Goal: Task Accomplishment & Management: Manage account settings

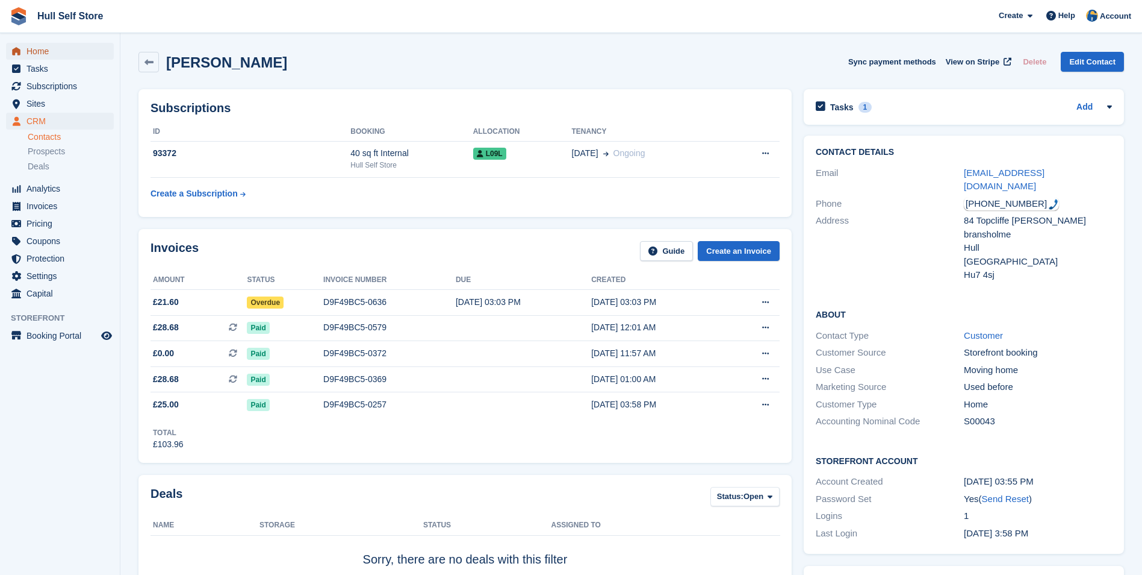
click at [76, 51] on span "Home" at bounding box center [62, 51] width 72 height 17
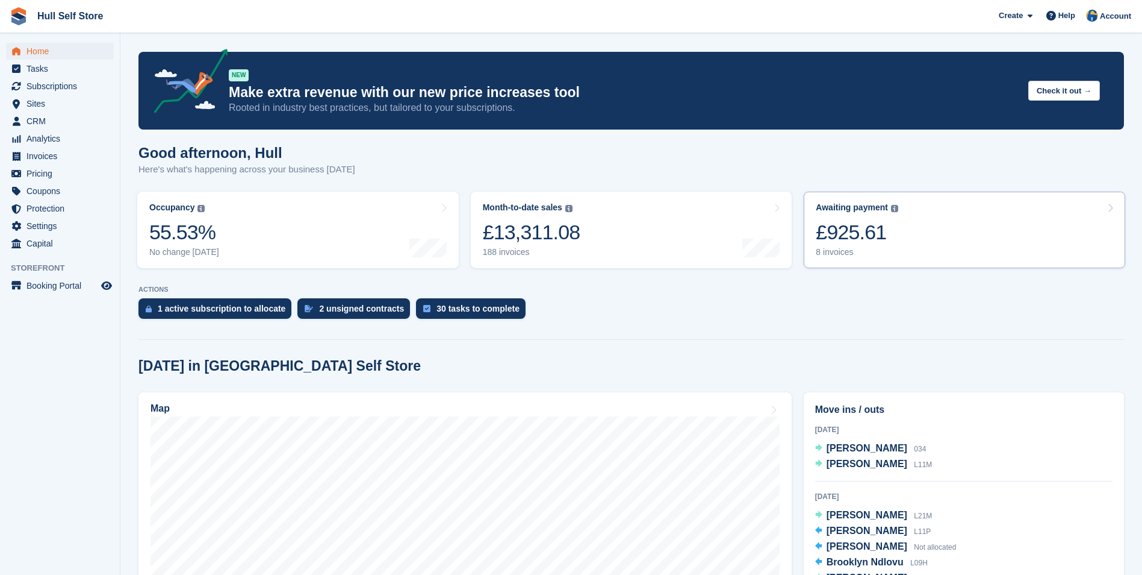
click at [1027, 240] on link "Awaiting payment The total outstanding balance on all open invoices. £925.61 8 …" at bounding box center [965, 230] width 322 height 76
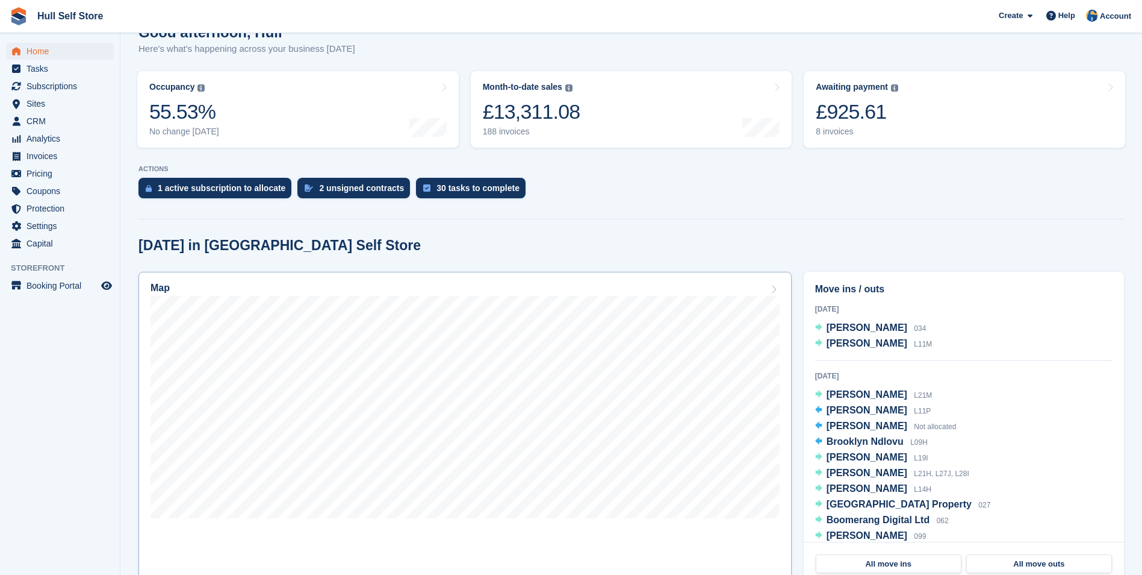
scroll to position [181, 0]
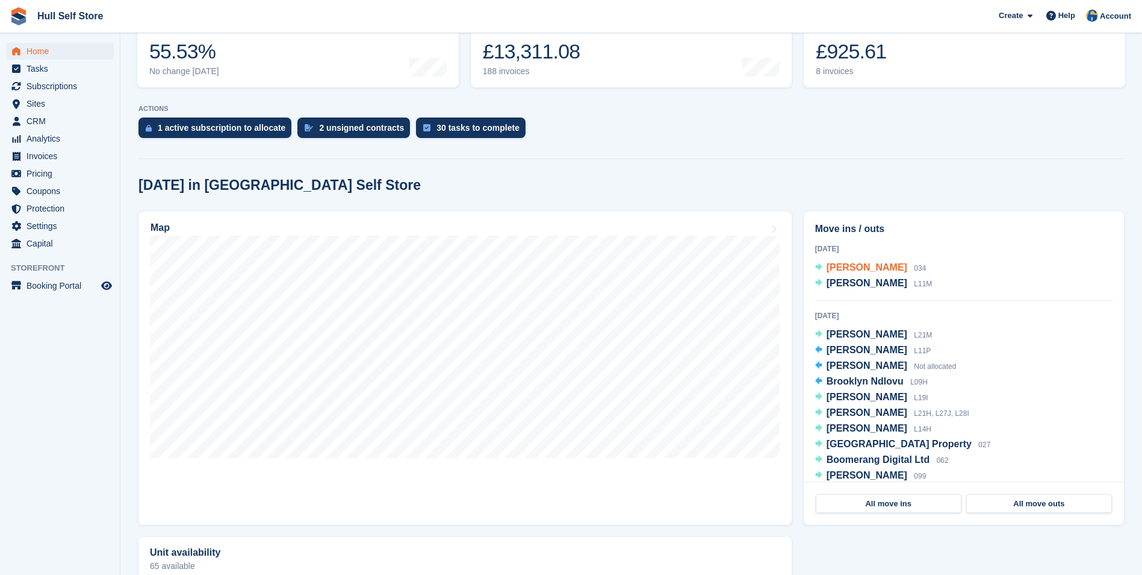
click at [852, 272] on span "Paul Galloway" at bounding box center [867, 267] width 81 height 10
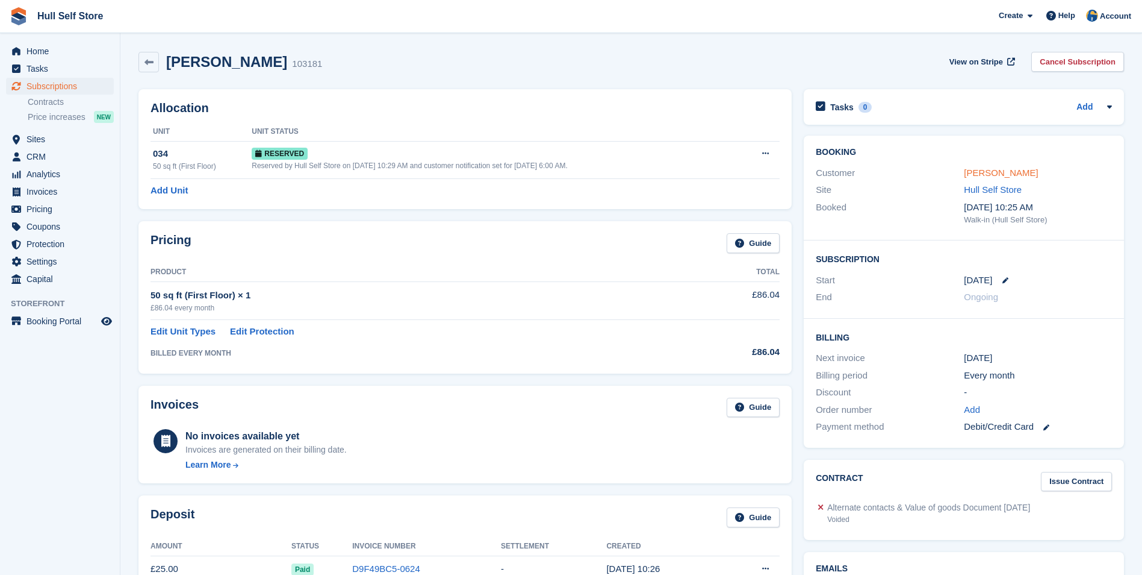
click at [997, 169] on link "[PERSON_NAME]" at bounding box center [1001, 172] width 74 height 10
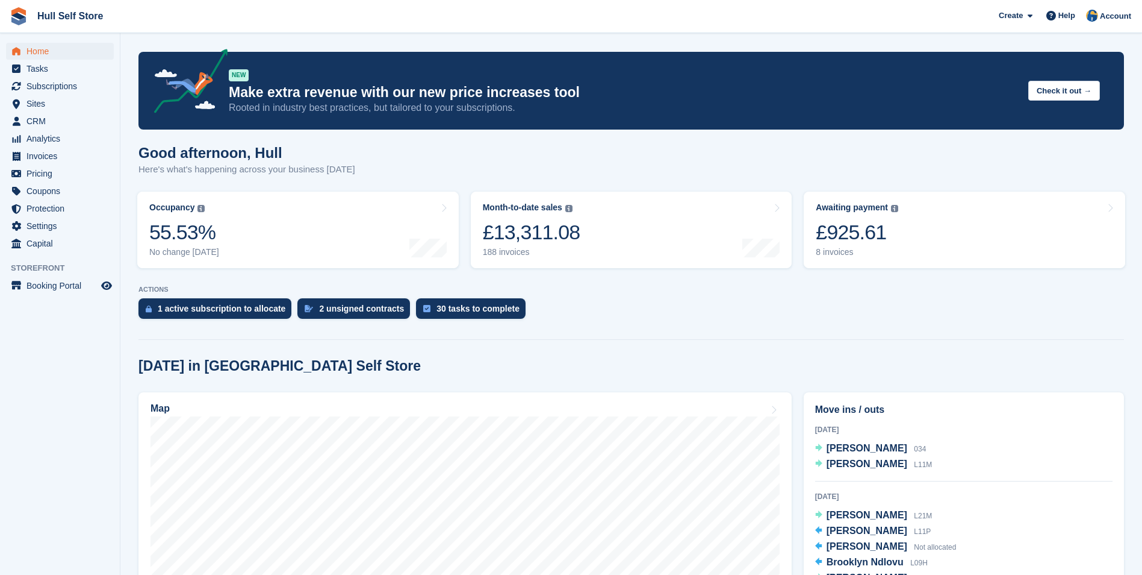
scroll to position [181, 0]
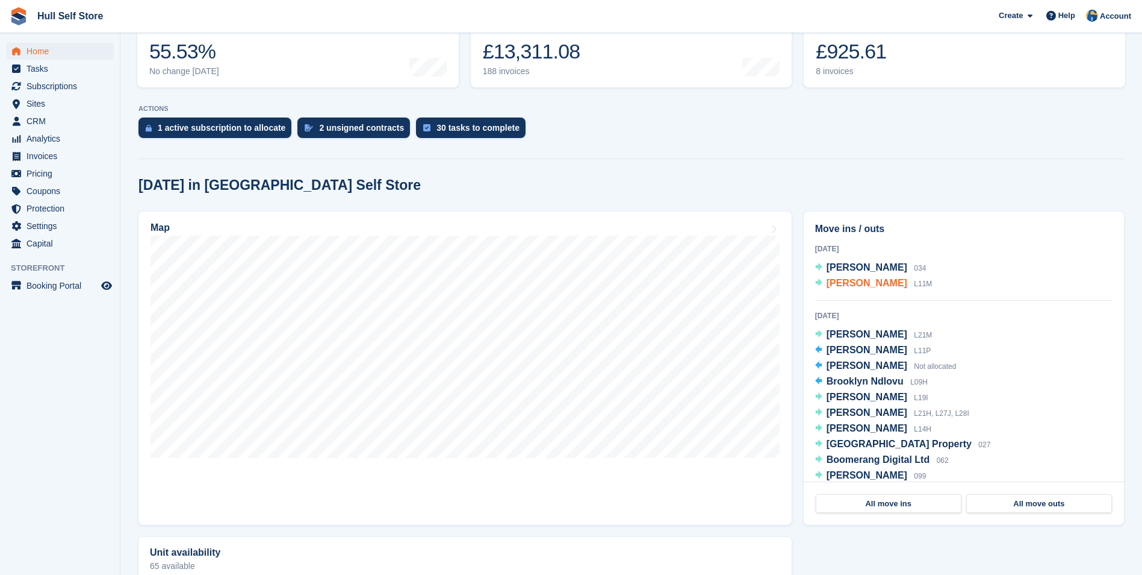
click at [890, 282] on span "Chris Harlington" at bounding box center [867, 283] width 81 height 10
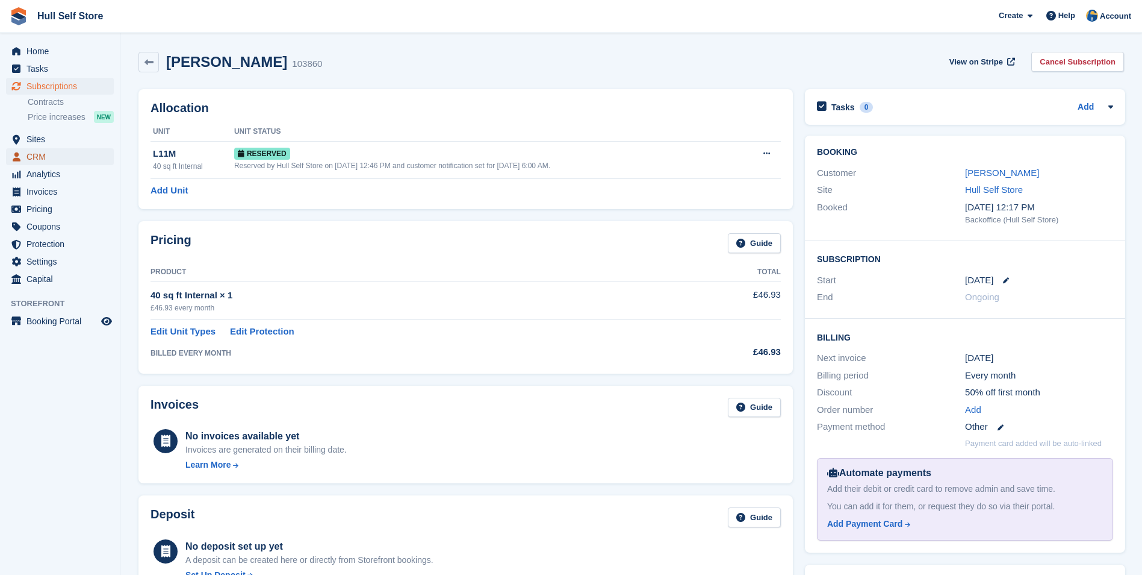
click at [87, 160] on span "CRM" at bounding box center [62, 156] width 72 height 17
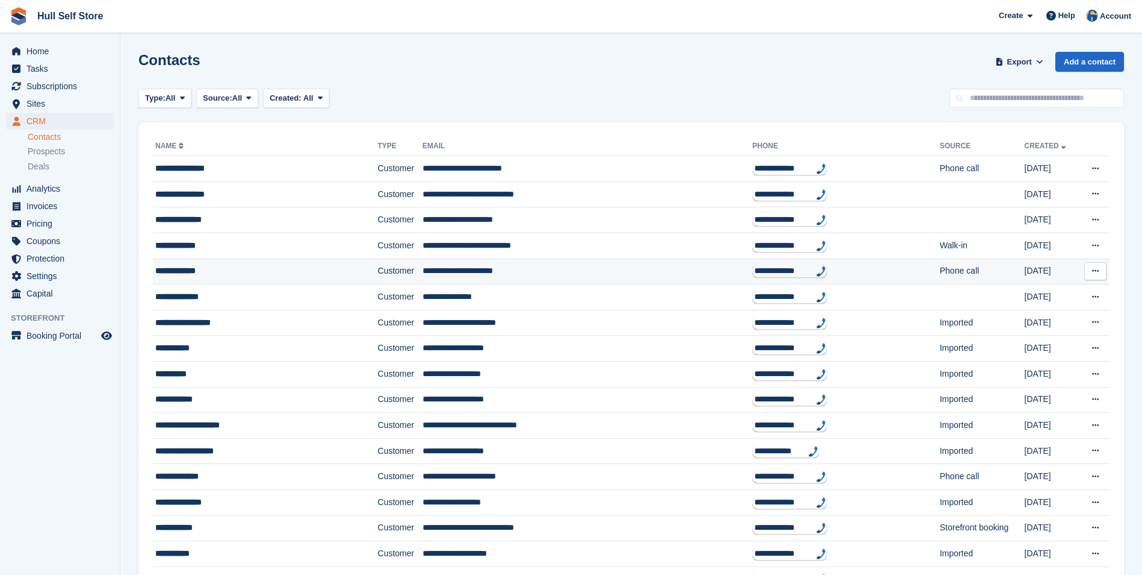
click at [245, 266] on div "**********" at bounding box center [245, 270] width 181 height 13
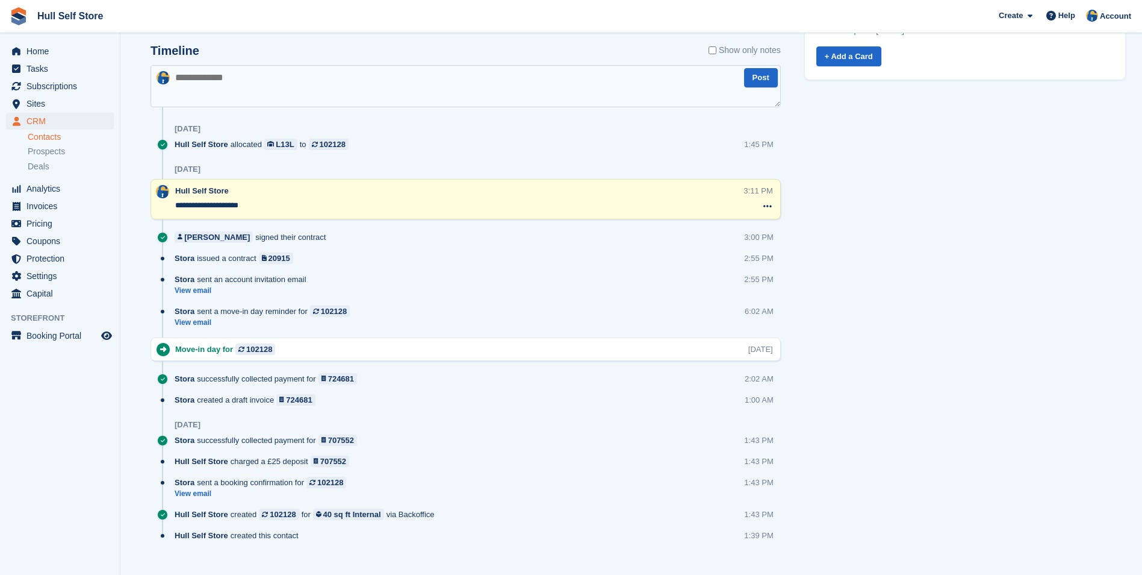
scroll to position [602, 0]
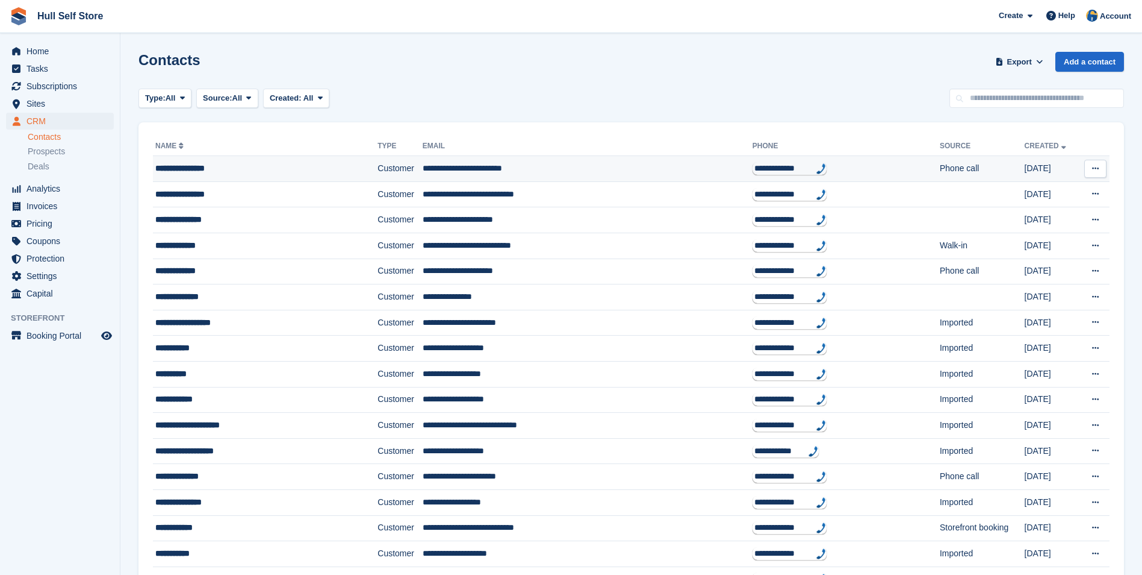
click at [184, 158] on td "**********" at bounding box center [265, 169] width 225 height 26
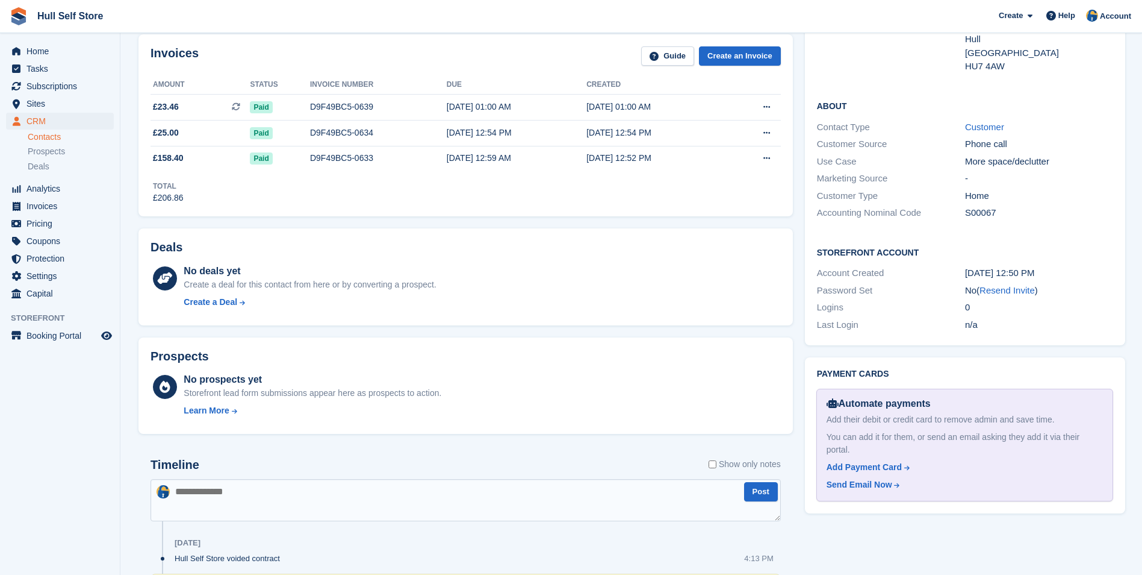
scroll to position [662, 0]
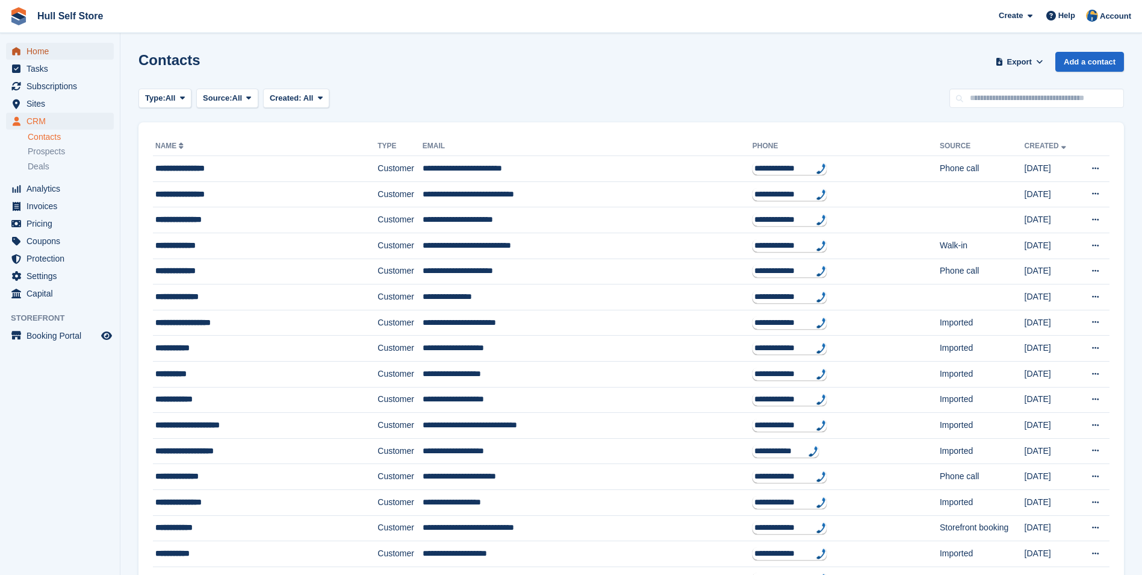
click at [42, 51] on span "Home" at bounding box center [62, 51] width 72 height 17
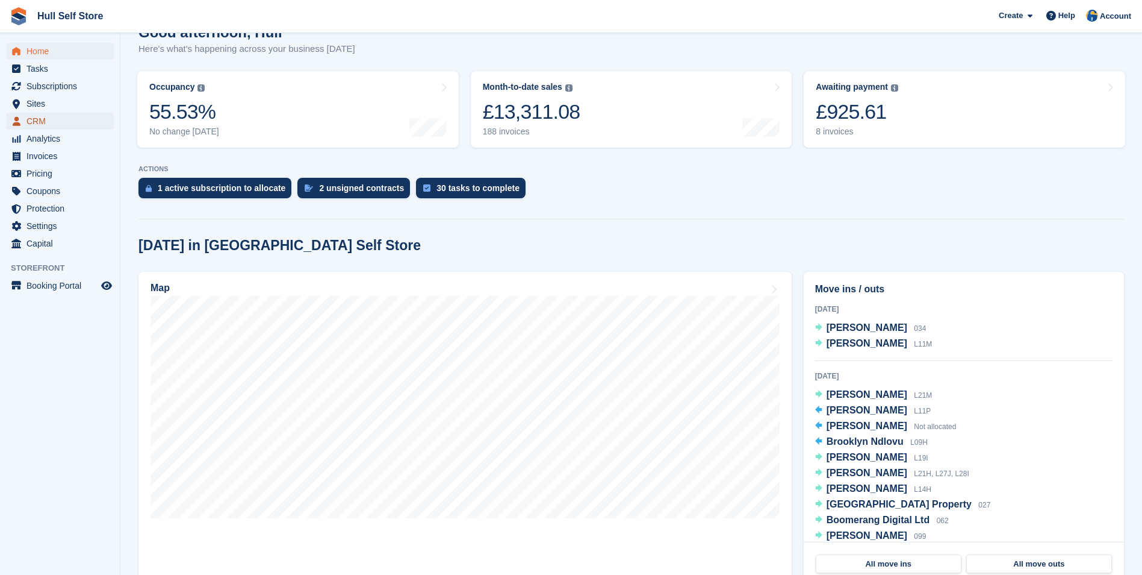
click at [98, 120] on span "CRM" at bounding box center [62, 121] width 72 height 17
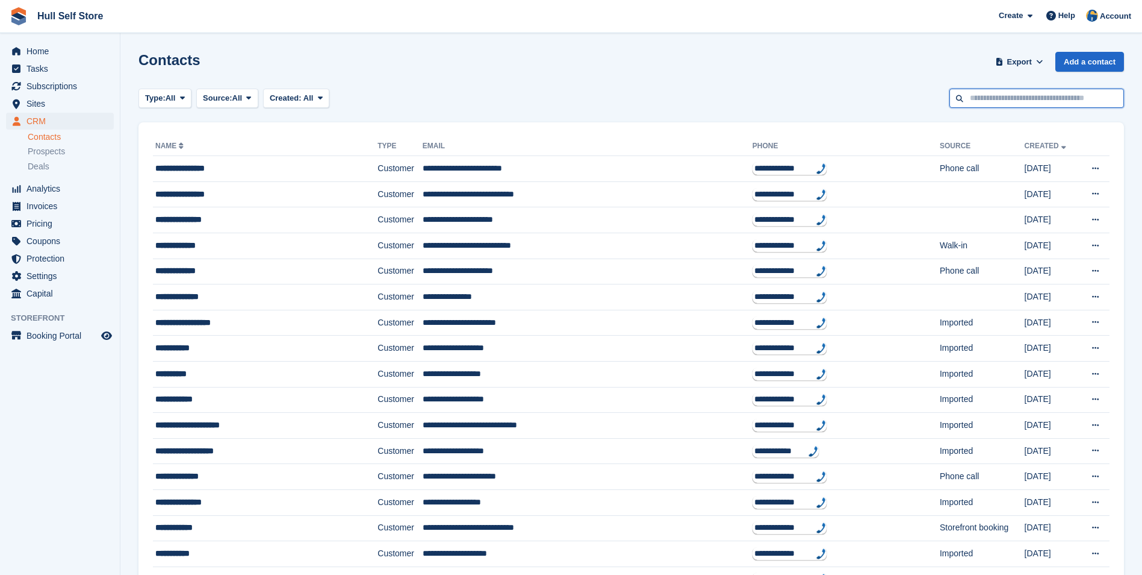
click at [992, 96] on input "text" at bounding box center [1037, 99] width 175 height 20
type input "***"
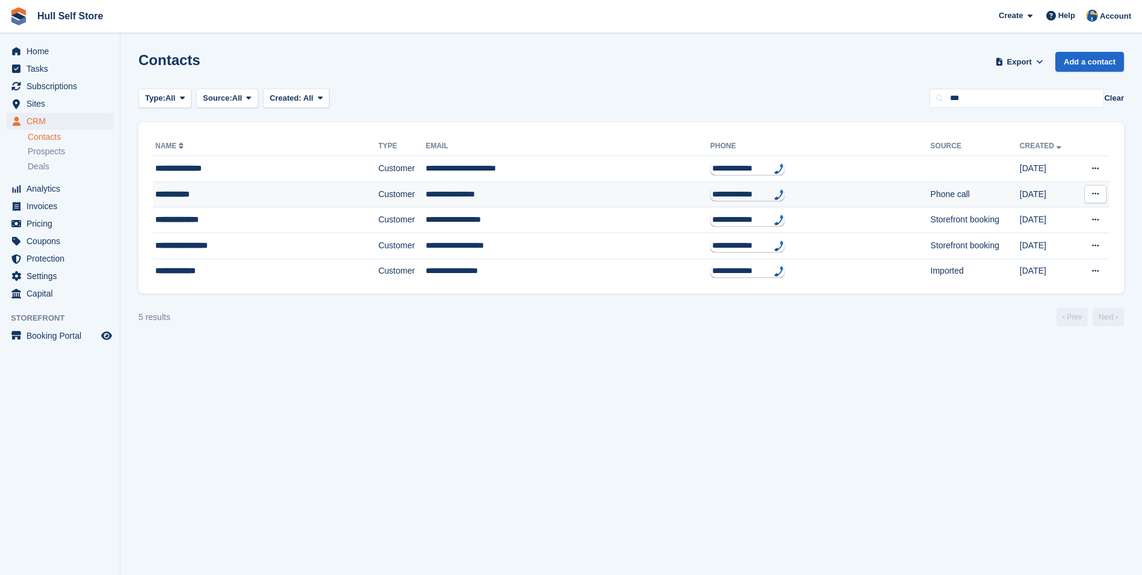
click at [570, 192] on td "**********" at bounding box center [568, 194] width 285 height 26
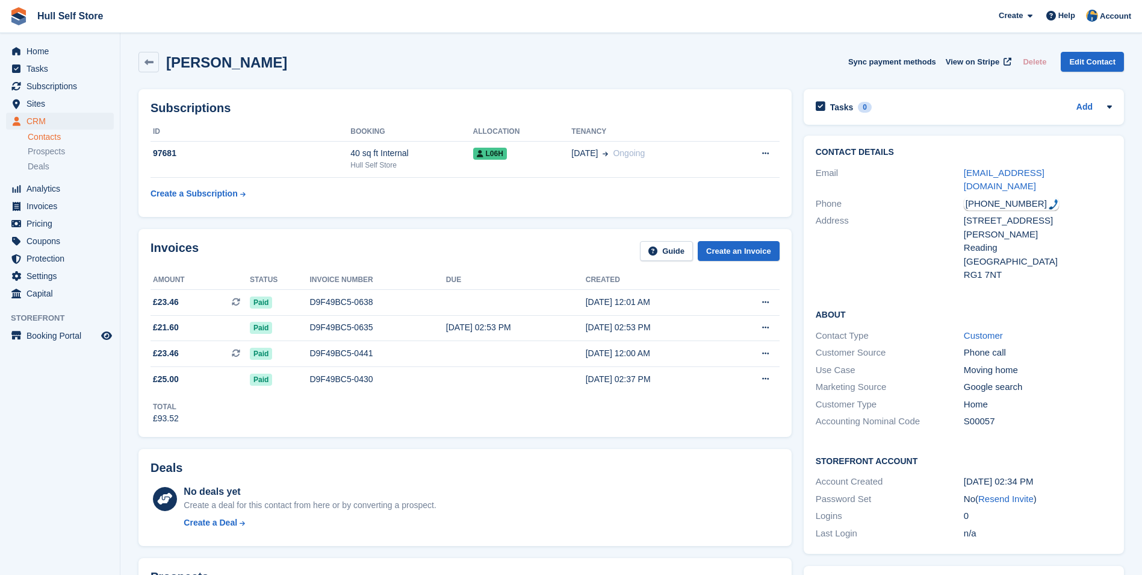
click at [1010, 197] on div "[PHONE_NUMBER]" at bounding box center [1011, 204] width 95 height 14
click at [761, 478] on div "Deals" at bounding box center [465, 470] width 629 height 19
click at [94, 122] on span "CRM" at bounding box center [62, 121] width 72 height 17
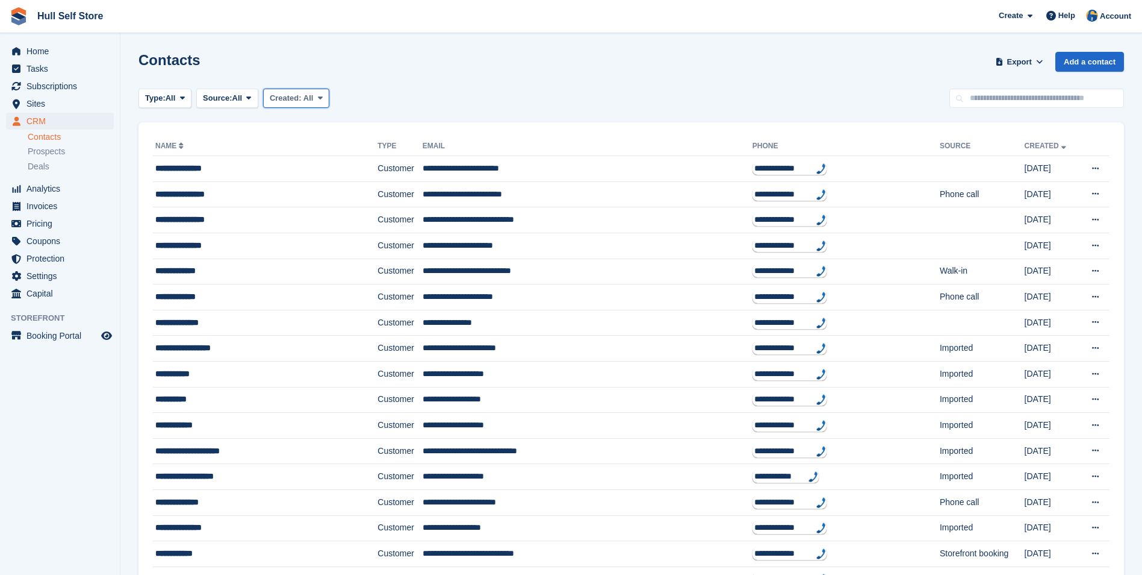
click at [293, 101] on span "Created:" at bounding box center [286, 97] width 32 height 9
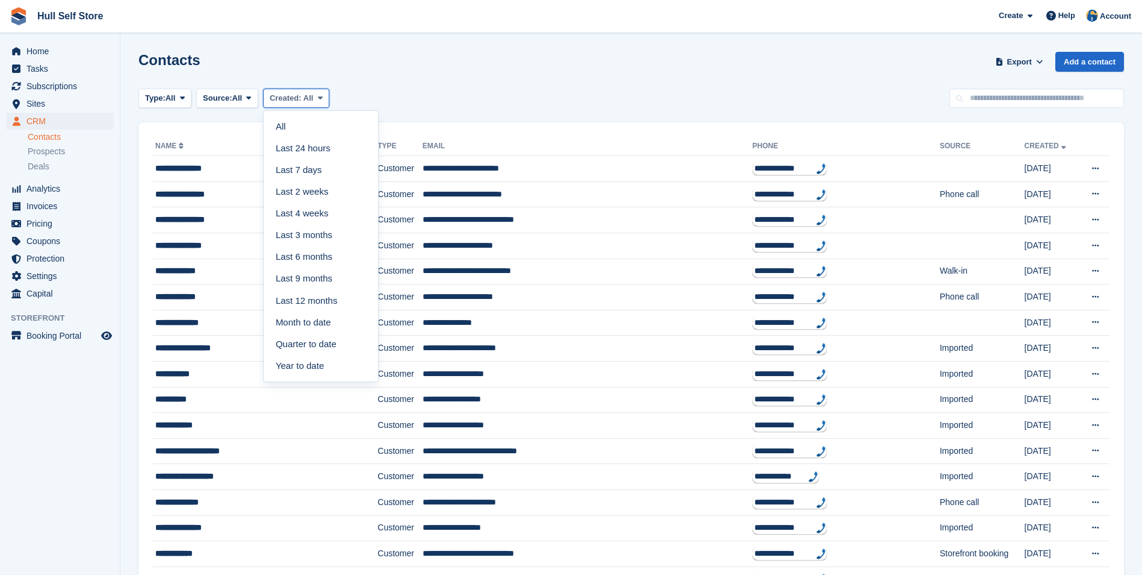
click at [293, 101] on span "Created:" at bounding box center [286, 97] width 32 height 9
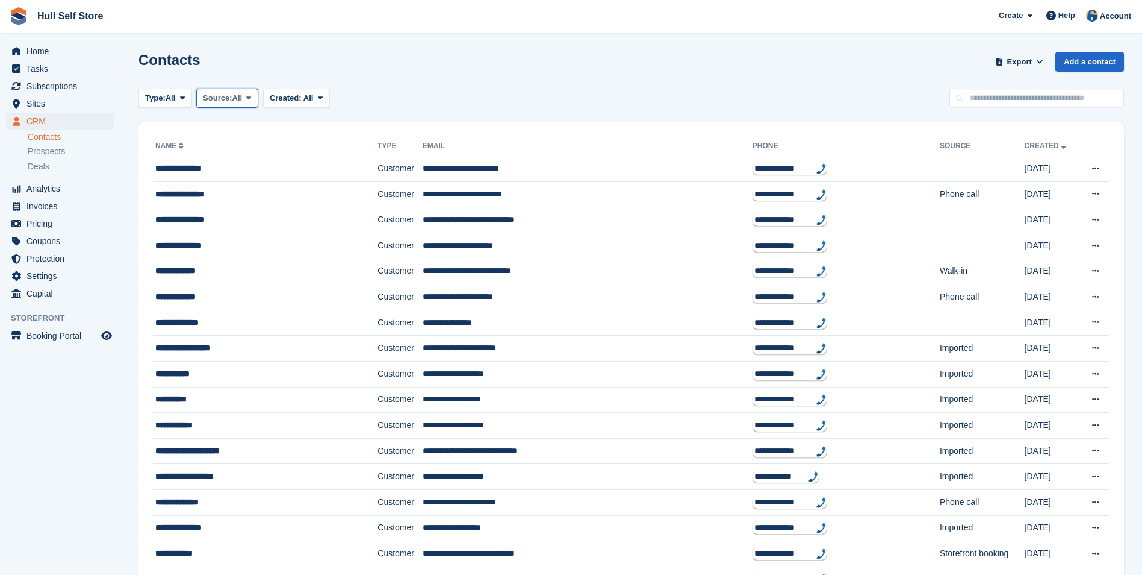
click at [243, 105] on button "Source: All" at bounding box center [227, 99] width 62 height 20
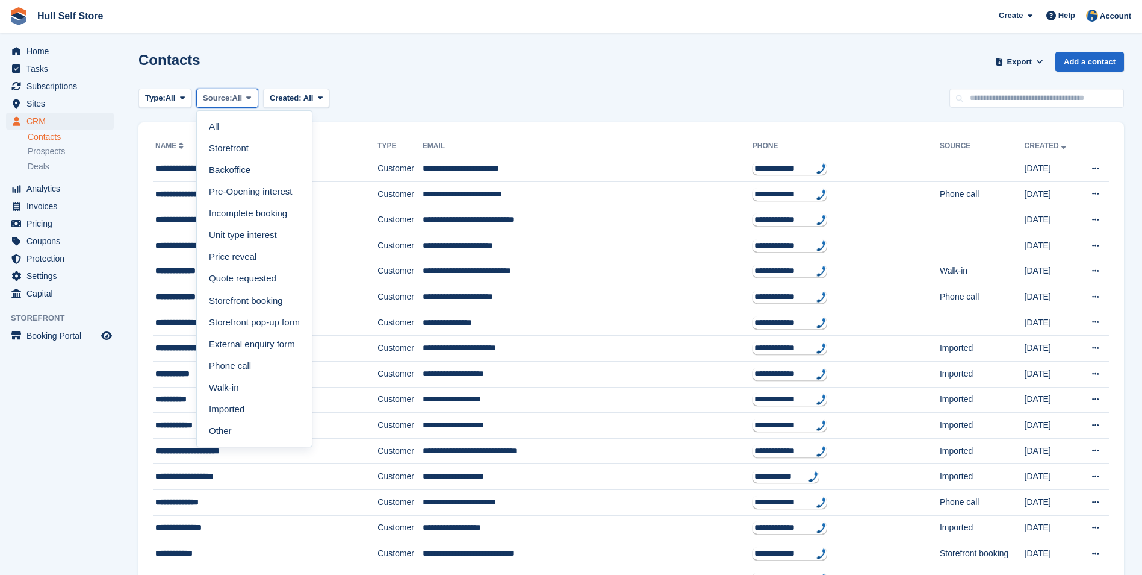
click at [243, 105] on button "Source: All" at bounding box center [227, 99] width 62 height 20
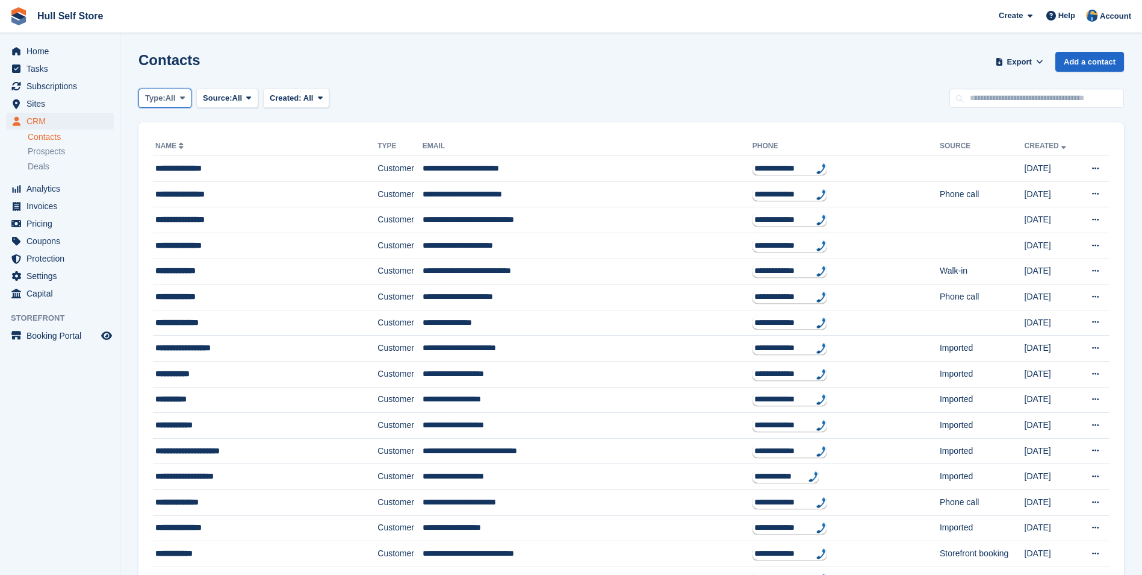
click at [154, 93] on span "Type:" at bounding box center [155, 98] width 20 height 12
click at [55, 153] on span "Prospects" at bounding box center [46, 151] width 37 height 11
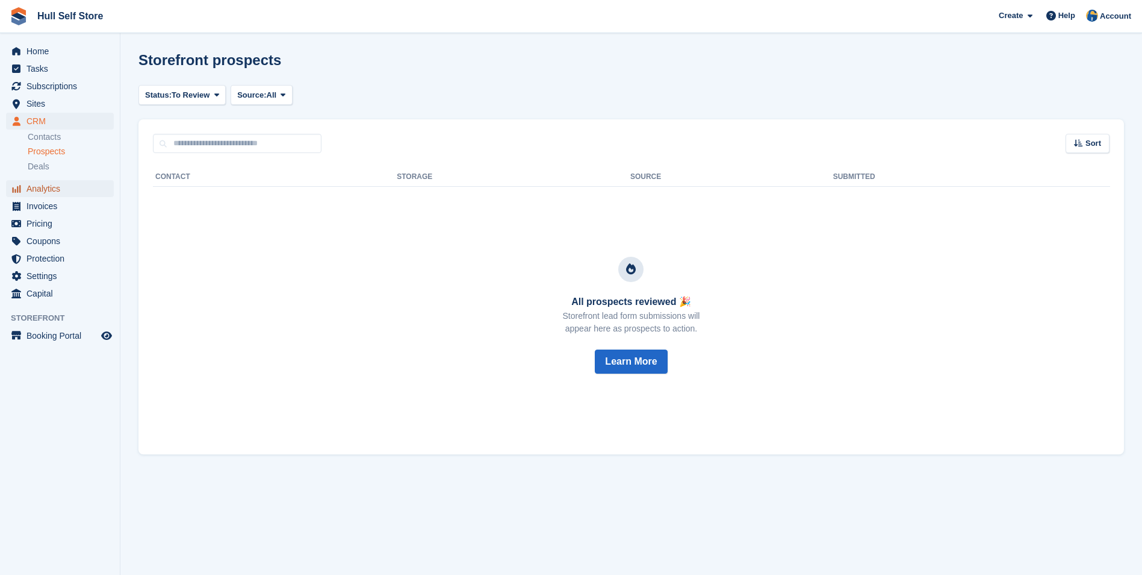
click at [51, 188] on span "Analytics" at bounding box center [62, 188] width 72 height 17
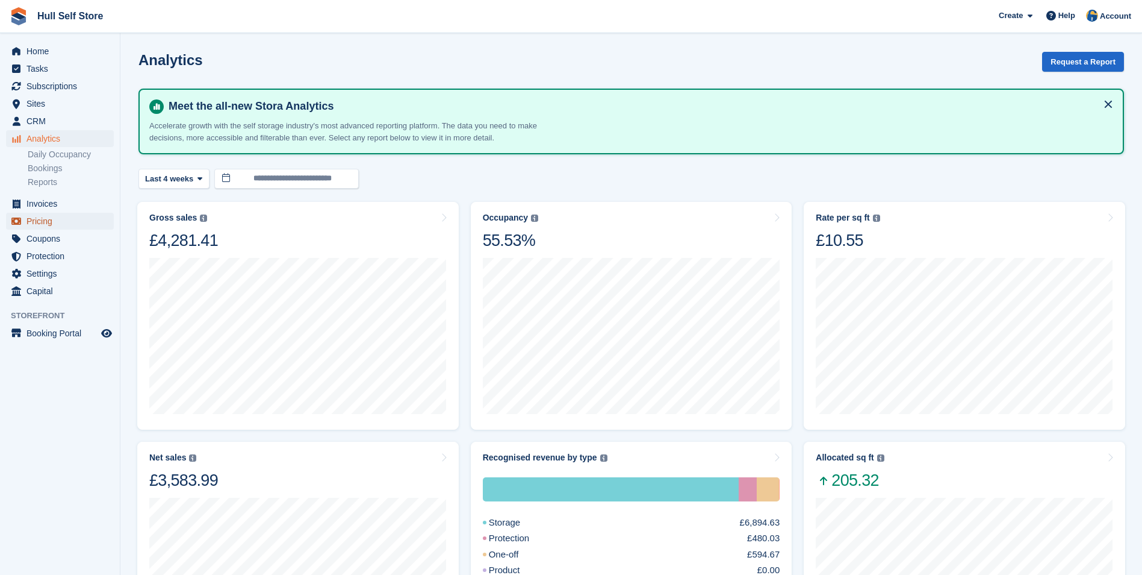
click at [56, 219] on span "Pricing" at bounding box center [62, 221] width 72 height 17
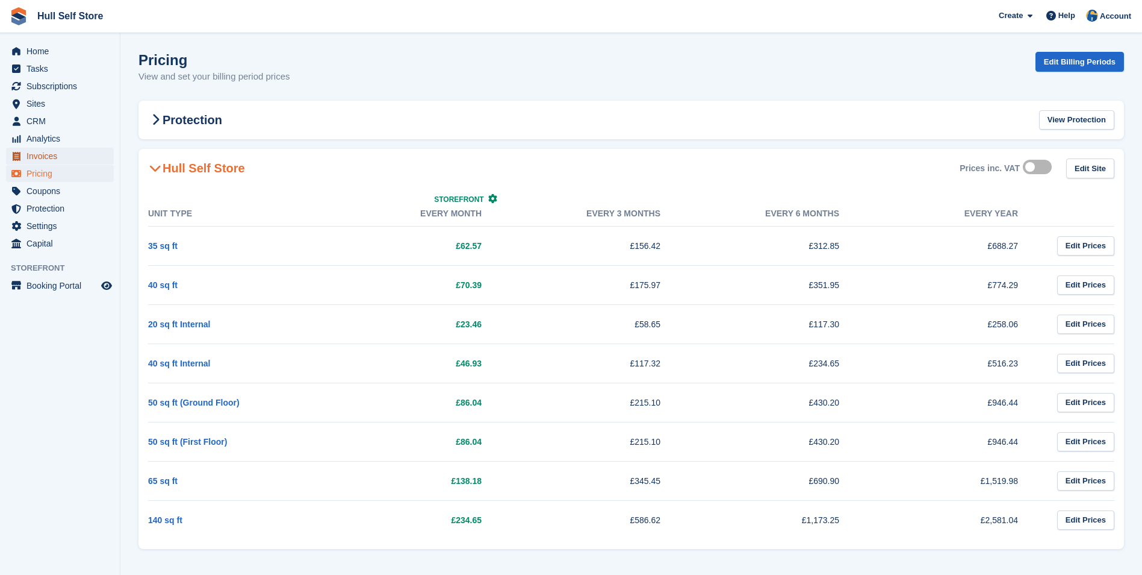
click at [61, 156] on span "Invoices" at bounding box center [62, 156] width 72 height 17
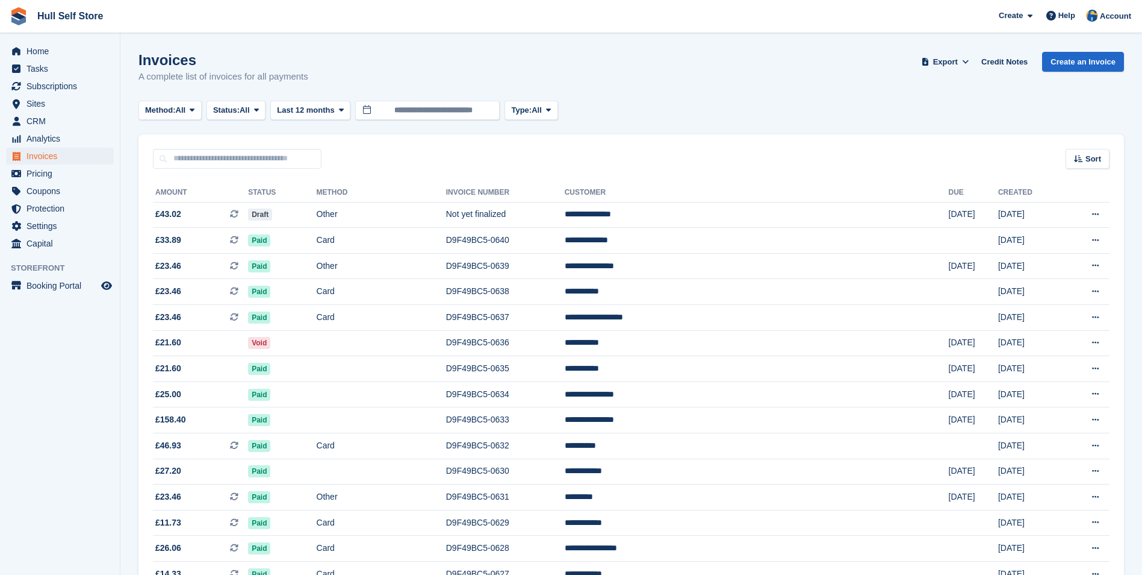
click at [538, 108] on span "All" at bounding box center [537, 110] width 10 height 12
click at [540, 185] on link "One-off" at bounding box center [562, 182] width 105 height 22
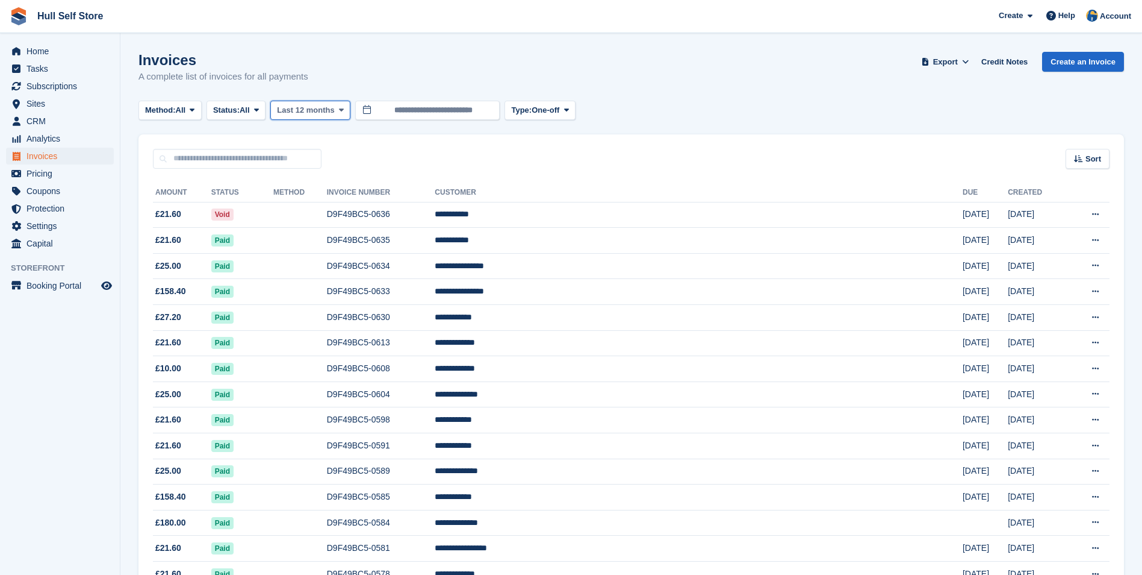
click at [341, 110] on icon at bounding box center [341, 110] width 5 height 8
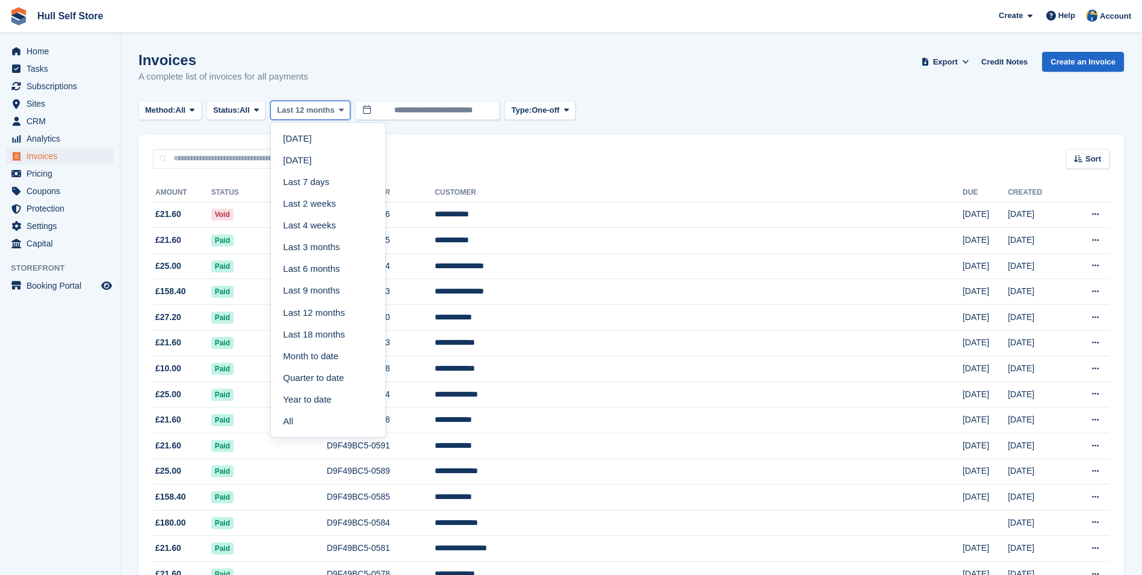
click at [341, 110] on icon at bounding box center [341, 110] width 5 height 8
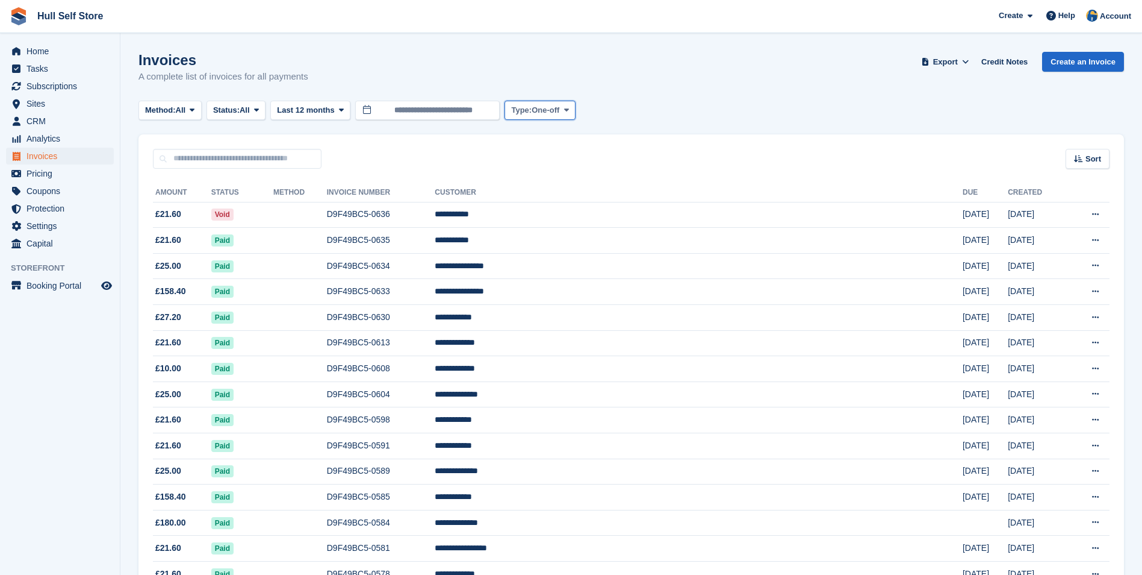
click at [512, 110] on span "Type:" at bounding box center [521, 110] width 20 height 12
click at [516, 136] on link "All" at bounding box center [562, 139] width 105 height 22
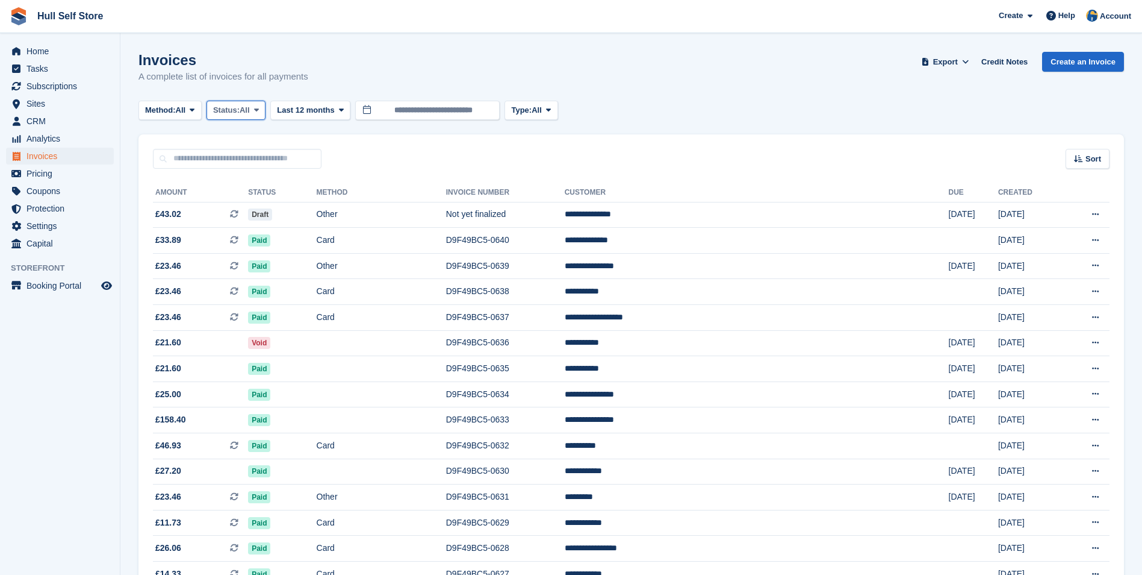
click at [259, 109] on icon at bounding box center [256, 110] width 5 height 8
click at [193, 111] on icon at bounding box center [192, 110] width 5 height 8
click at [193, 112] on icon at bounding box center [192, 110] width 5 height 8
click at [80, 222] on span "Settings" at bounding box center [62, 225] width 72 height 17
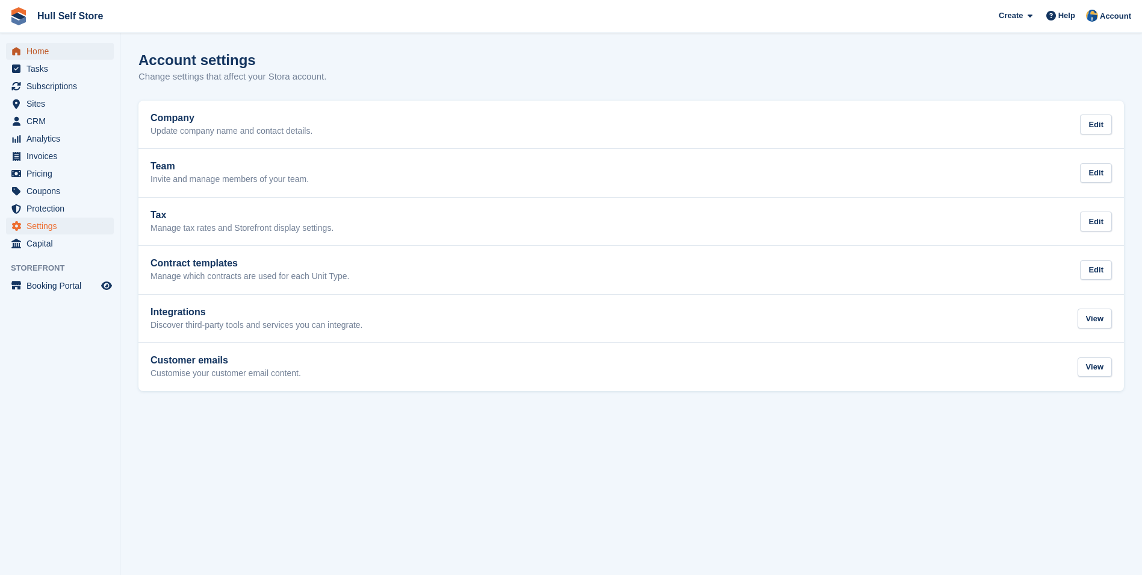
click at [70, 57] on span "Home" at bounding box center [62, 51] width 72 height 17
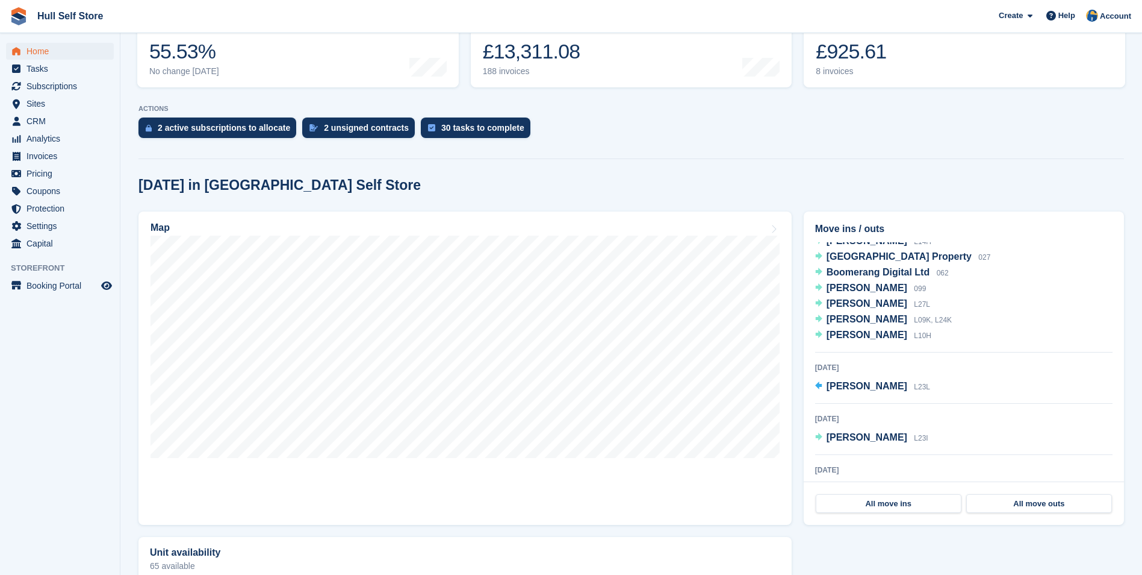
scroll to position [301, 0]
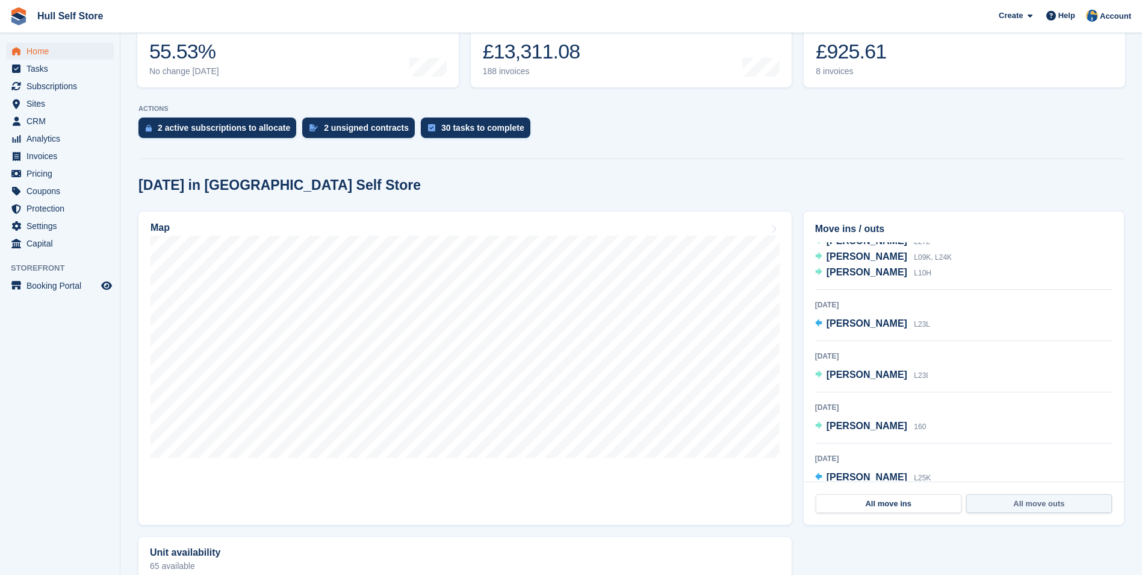
click at [1035, 503] on link "All move outs" at bounding box center [1040, 503] width 146 height 19
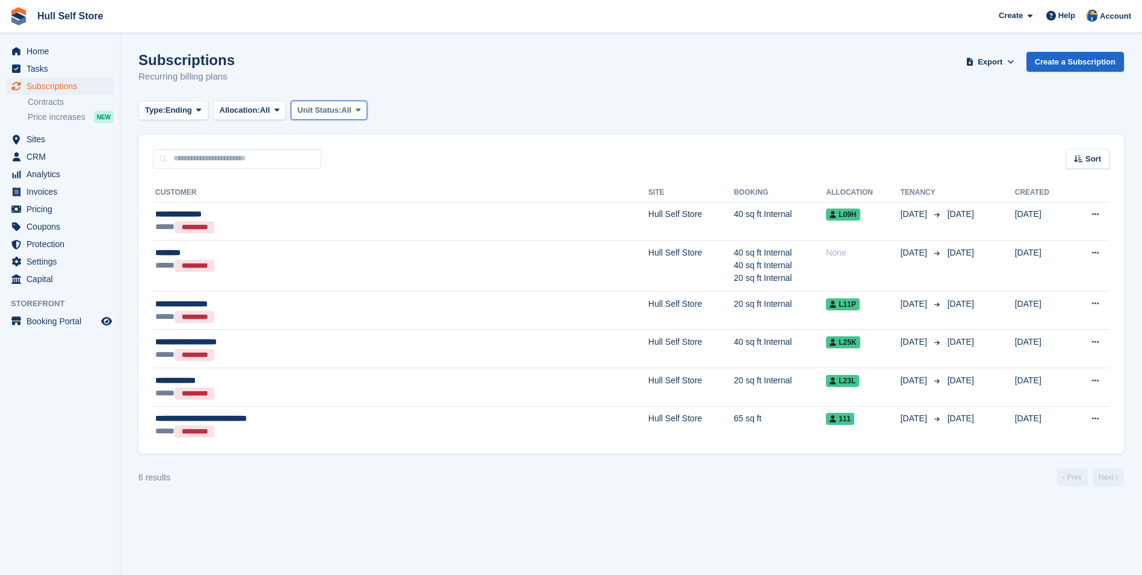
click at [331, 110] on span "Unit Status:" at bounding box center [320, 110] width 44 height 12
click at [189, 106] on span "Ending" at bounding box center [179, 110] width 26 height 12
click at [211, 178] on link "Previous" at bounding box center [196, 182] width 105 height 22
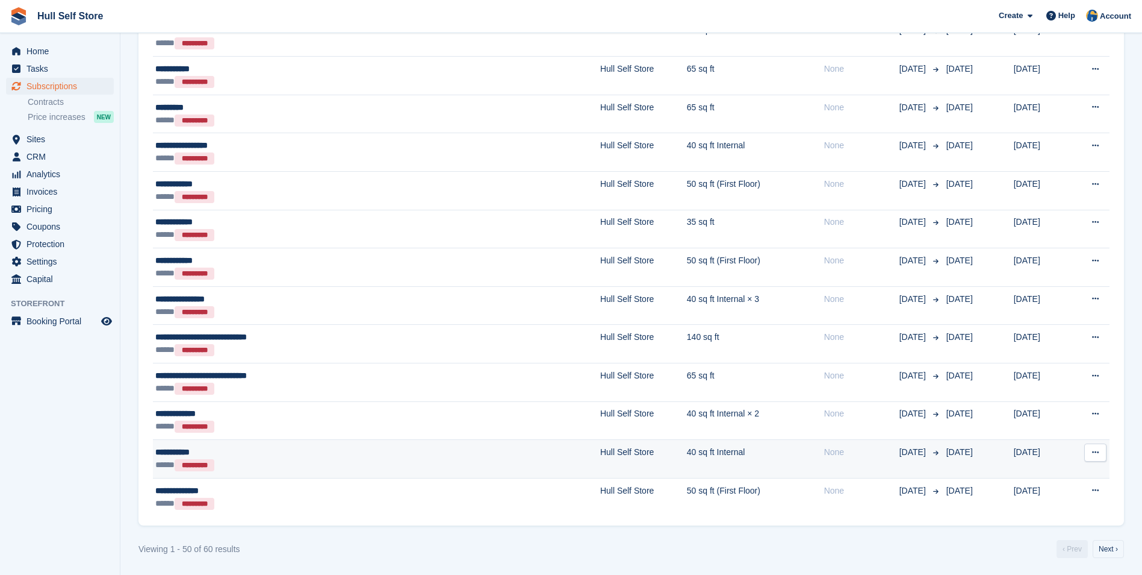
scroll to position [1627, 0]
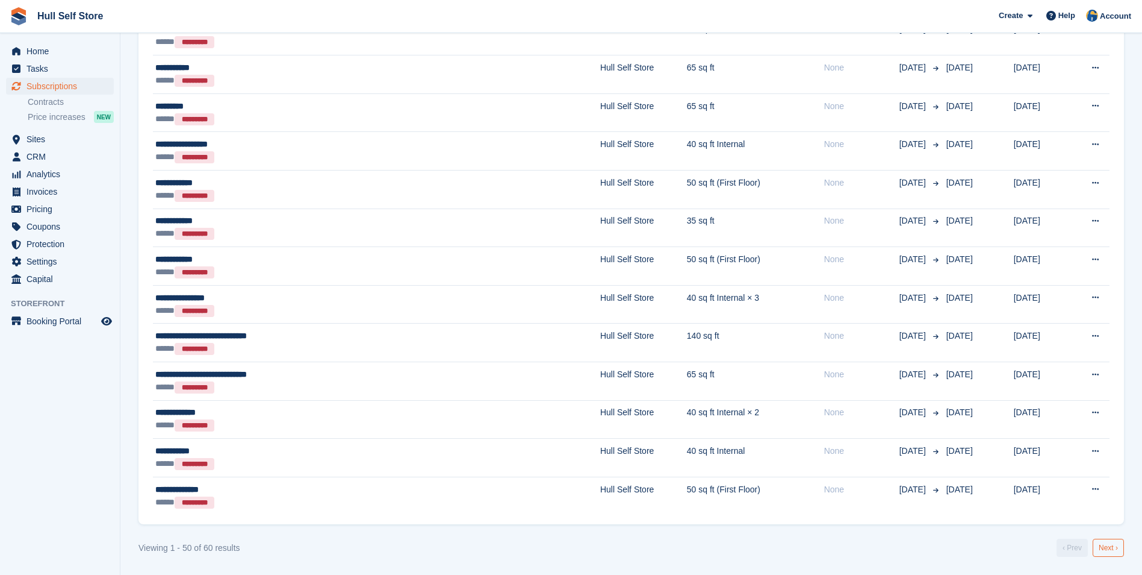
click at [1115, 553] on link "Next ›" at bounding box center [1108, 547] width 31 height 18
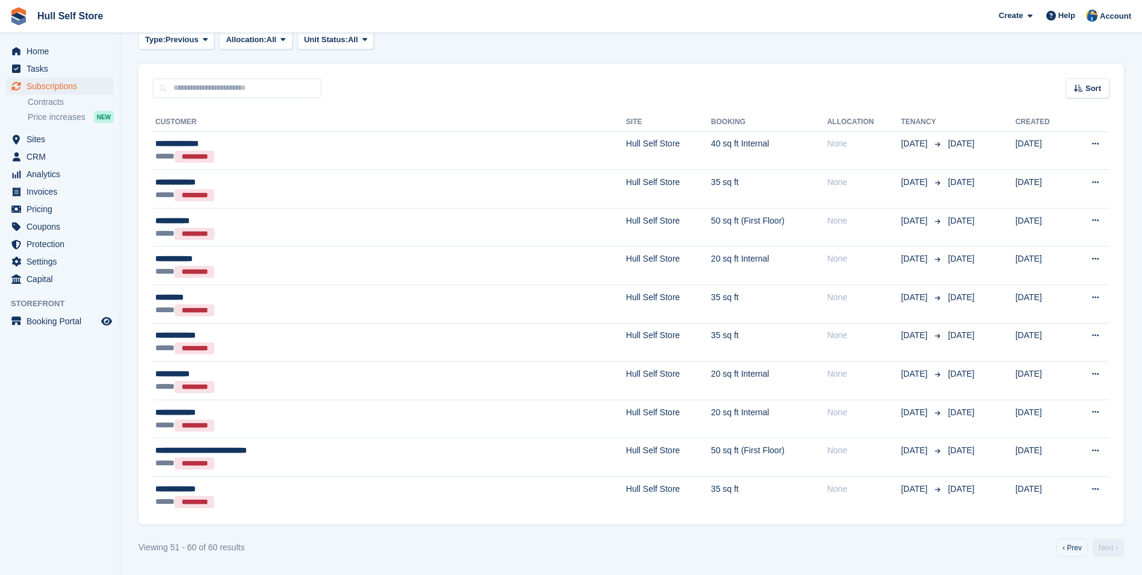
scroll to position [70, 0]
click at [1115, 553] on link "Next ›" at bounding box center [1108, 547] width 31 height 18
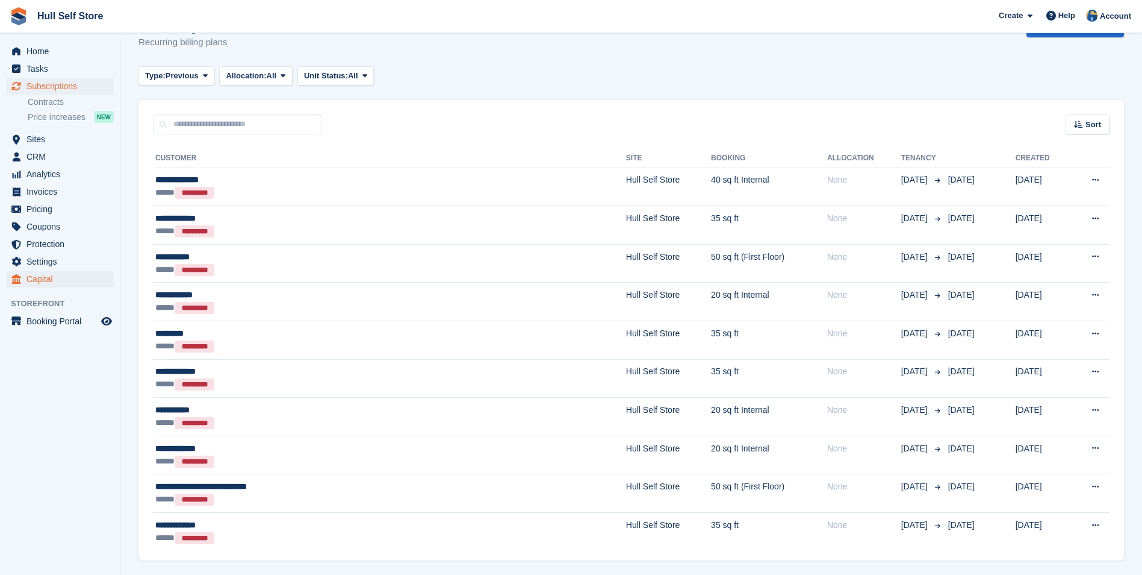
scroll to position [0, 0]
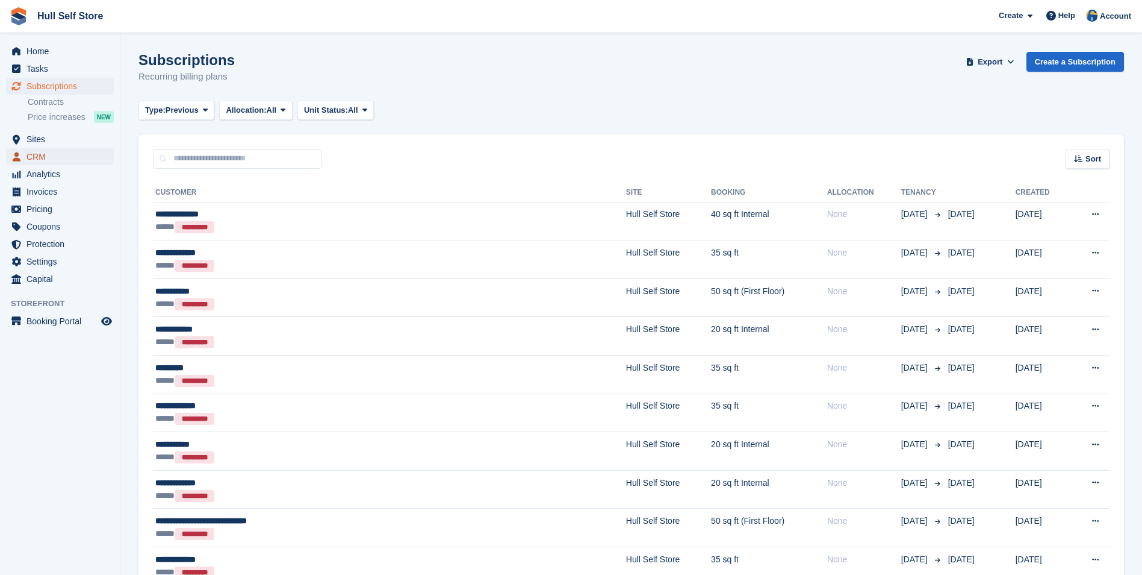
click at [63, 158] on span "CRM" at bounding box center [62, 156] width 72 height 17
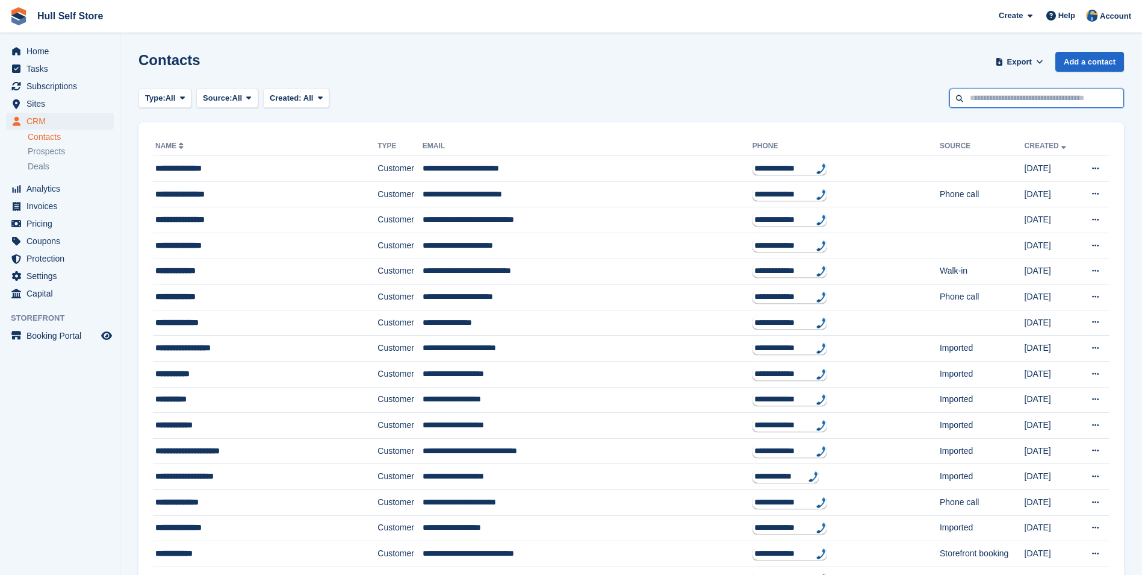
click at [1047, 92] on input "text" at bounding box center [1037, 99] width 175 height 20
type input "***"
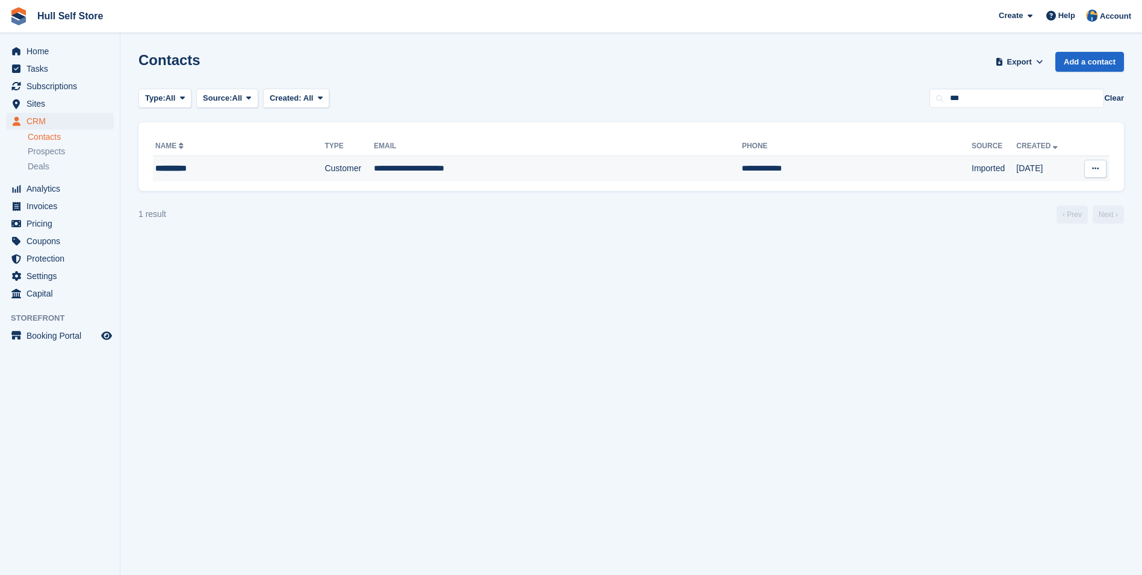
click at [564, 167] on td "**********" at bounding box center [558, 168] width 368 height 25
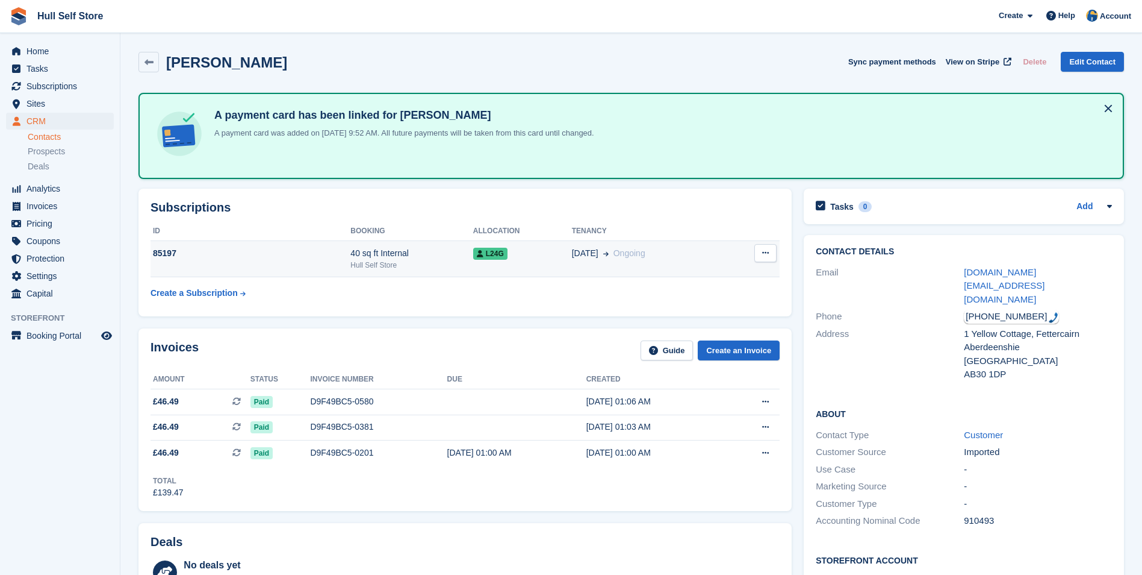
click at [615, 254] on span "Ongoing" at bounding box center [630, 253] width 32 height 10
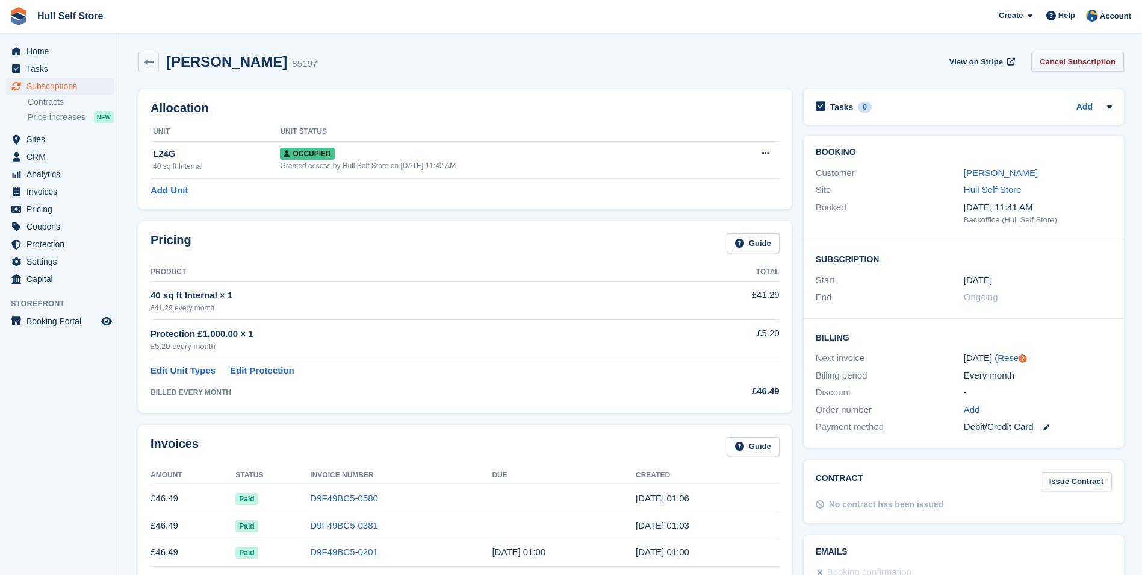
click at [1091, 68] on link "Cancel Subscription" at bounding box center [1078, 62] width 93 height 20
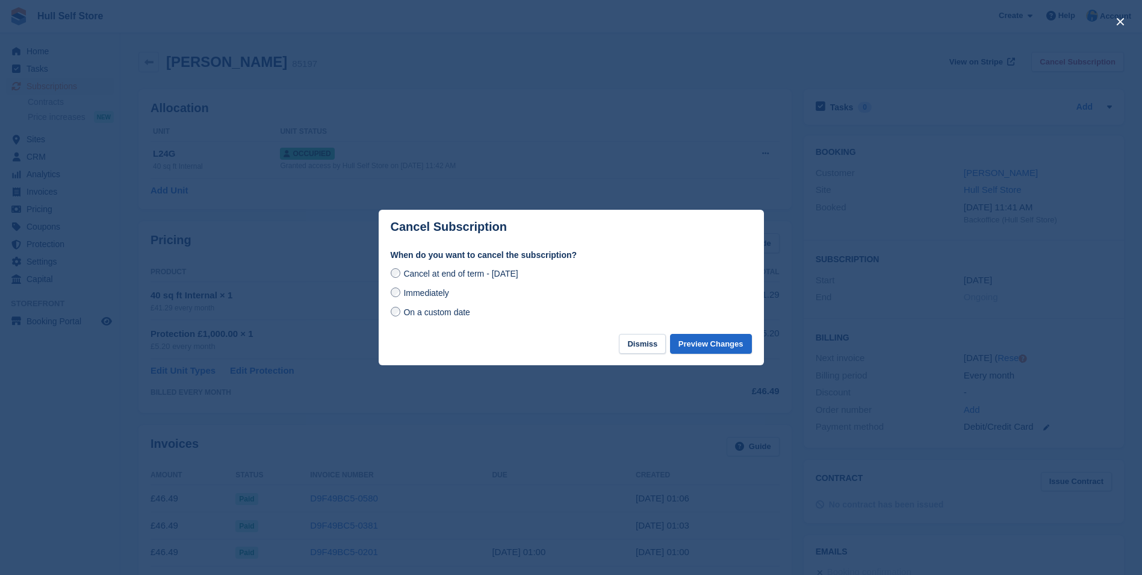
click at [437, 313] on span "On a custom date" at bounding box center [437, 312] width 67 height 10
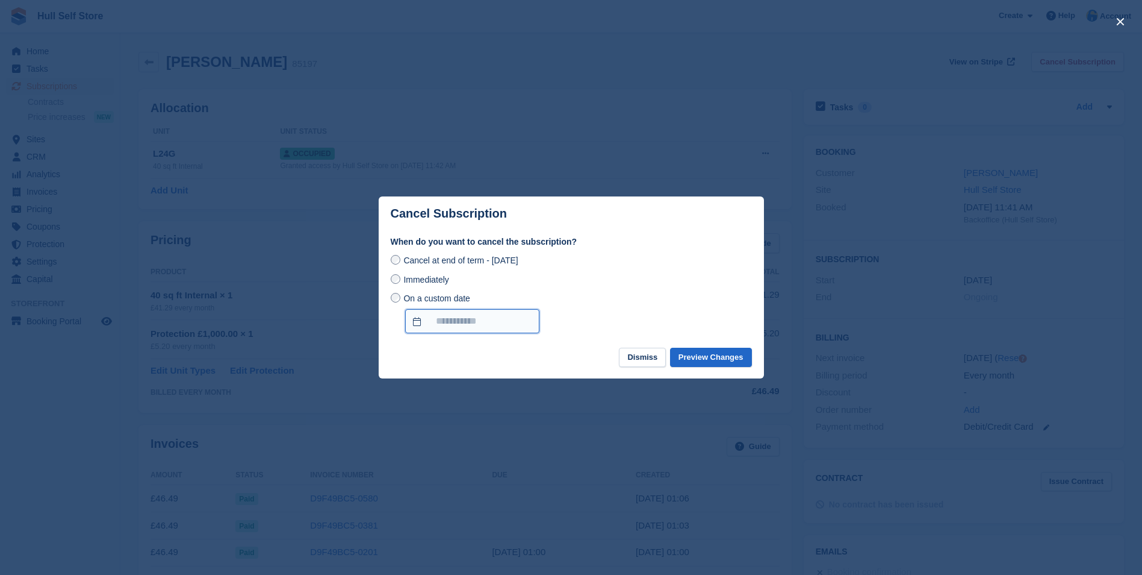
click at [443, 320] on input "On a custom date" at bounding box center [472, 321] width 134 height 24
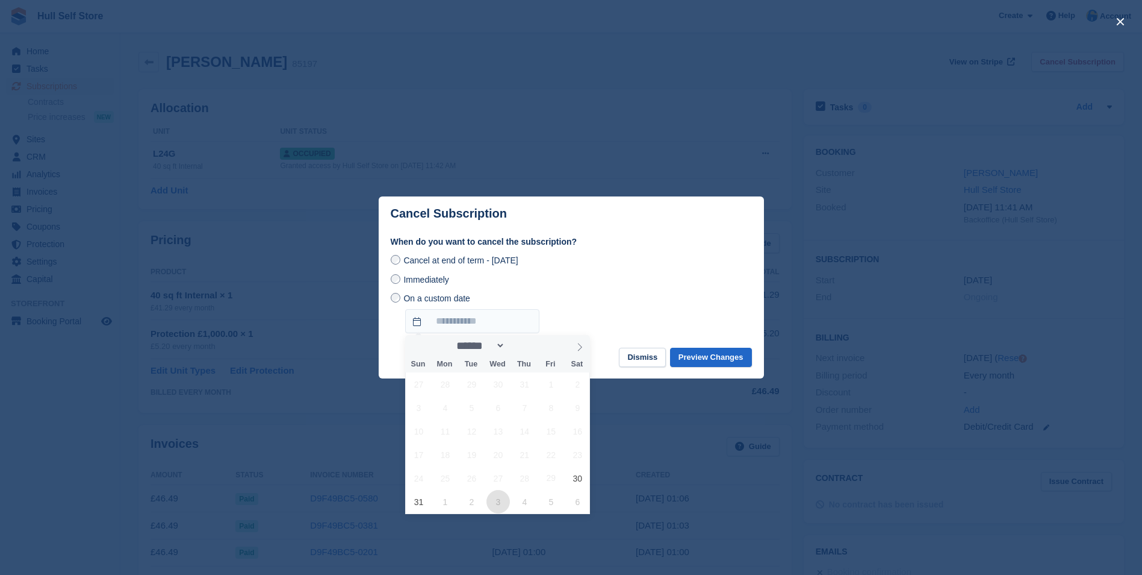
click at [499, 500] on span "3" at bounding box center [498, 501] width 23 height 23
type input "**********"
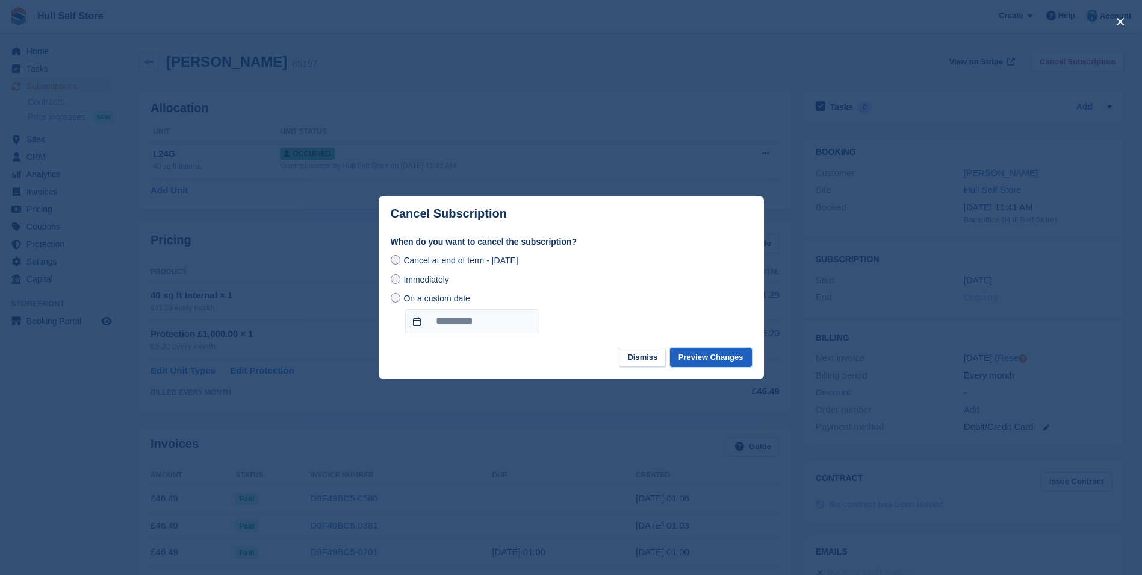
click at [728, 354] on button "Preview Changes" at bounding box center [711, 357] width 82 height 20
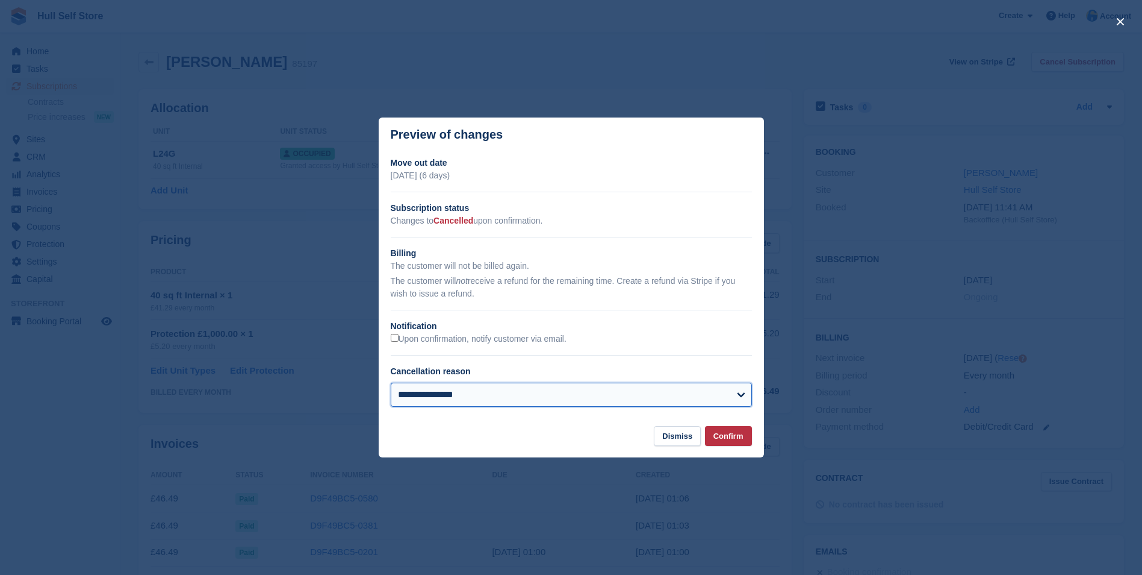
click at [599, 396] on select "**********" at bounding box center [571, 394] width 361 height 24
select select "**********"
click at [391, 384] on select "**********" at bounding box center [571, 394] width 361 height 24
click at [581, 337] on div "Upon confirmation, notify customer via email." at bounding box center [571, 338] width 361 height 13
click at [728, 434] on button "Confirm" at bounding box center [728, 436] width 47 height 20
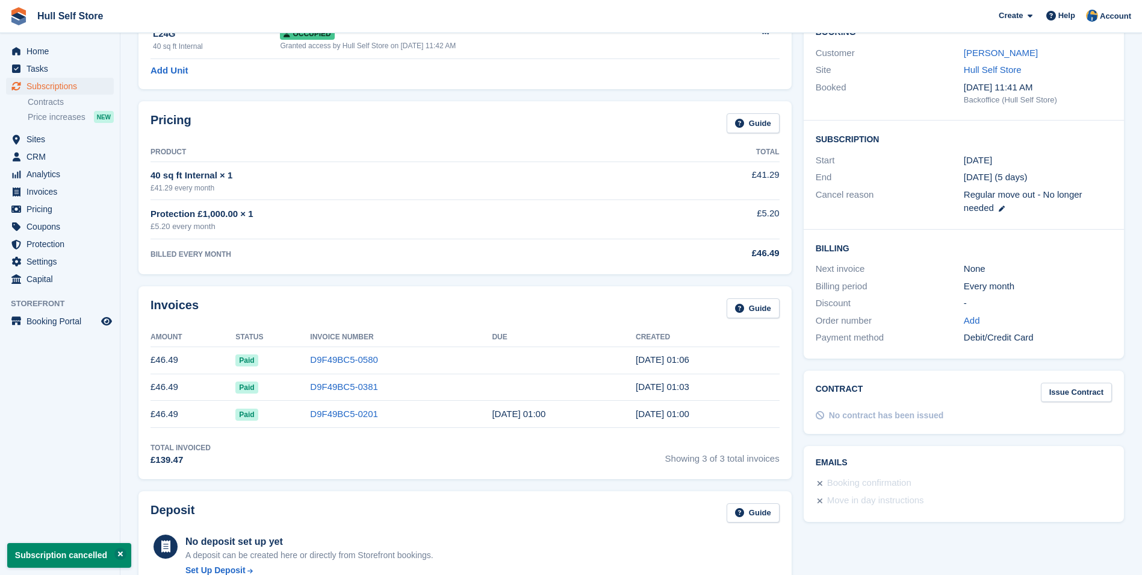
scroll to position [120, 0]
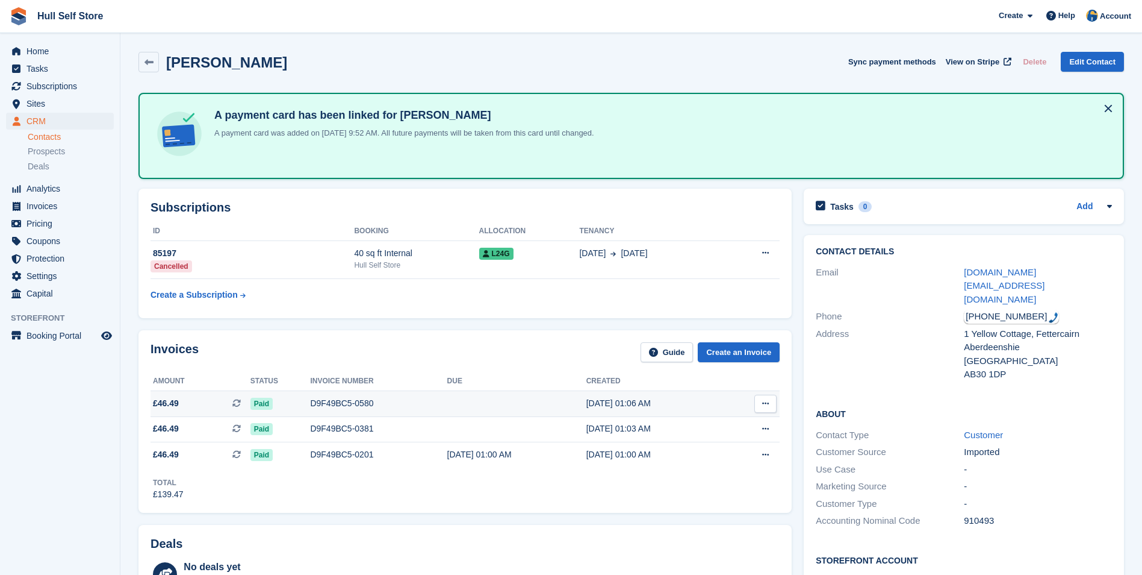
click at [466, 410] on td at bounding box center [516, 404] width 139 height 26
click at [503, 405] on td at bounding box center [516, 404] width 139 height 26
click at [35, 49] on span "Home" at bounding box center [62, 51] width 72 height 17
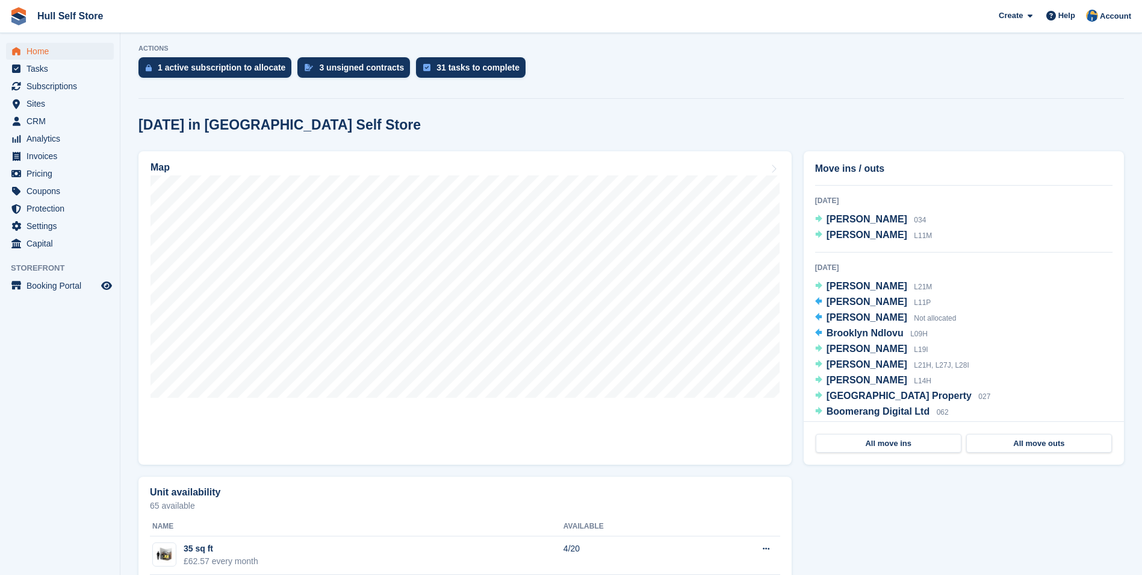
scroll to position [60, 0]
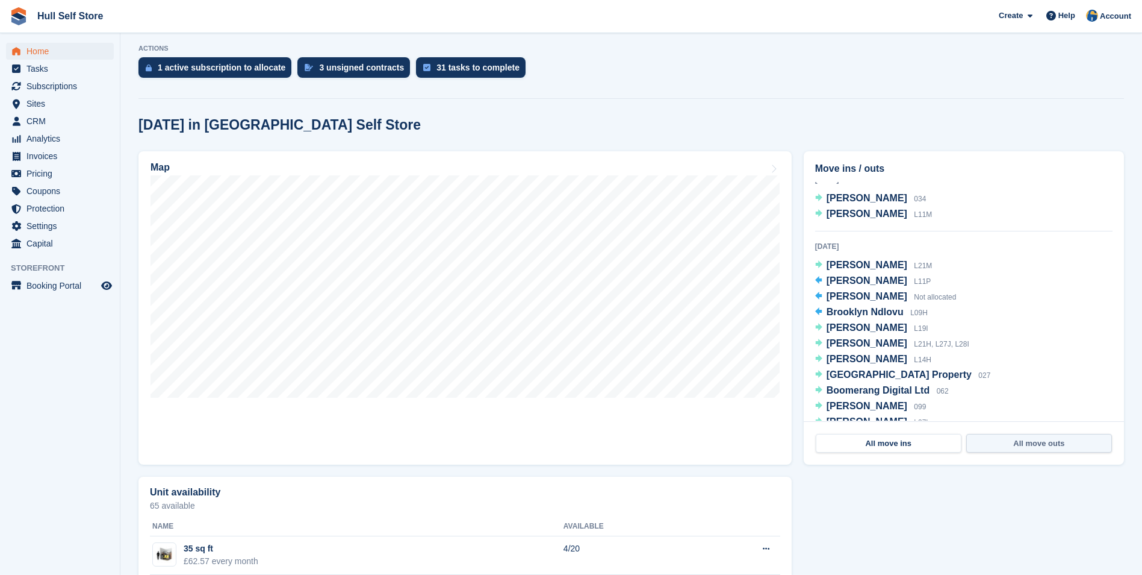
click at [1010, 442] on link "All move outs" at bounding box center [1040, 443] width 146 height 19
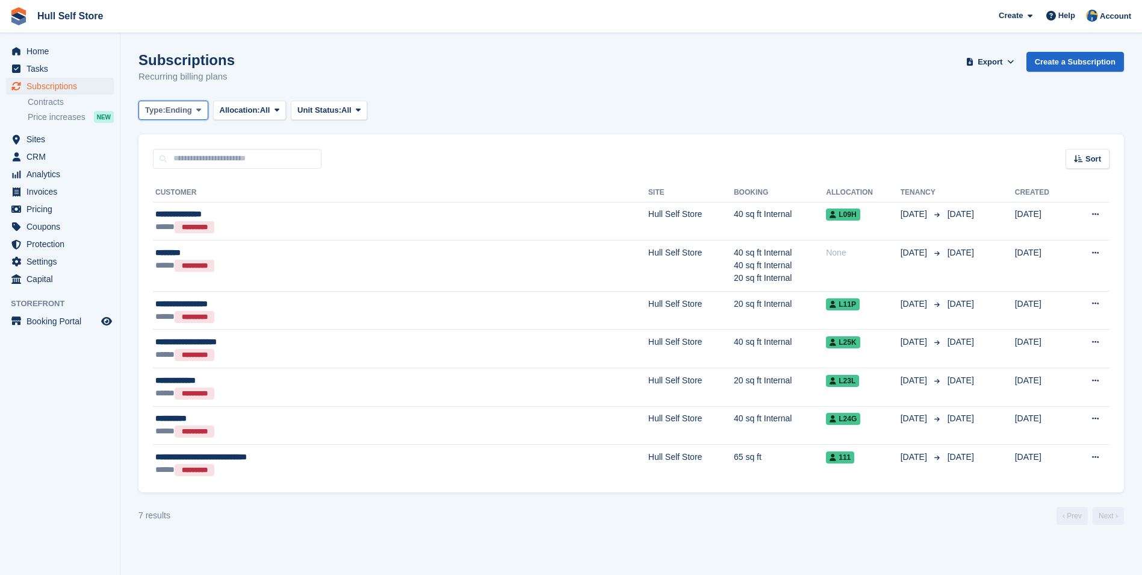
click at [185, 104] on span "Ending" at bounding box center [179, 110] width 26 height 12
click at [209, 182] on link "Previous" at bounding box center [196, 182] width 105 height 22
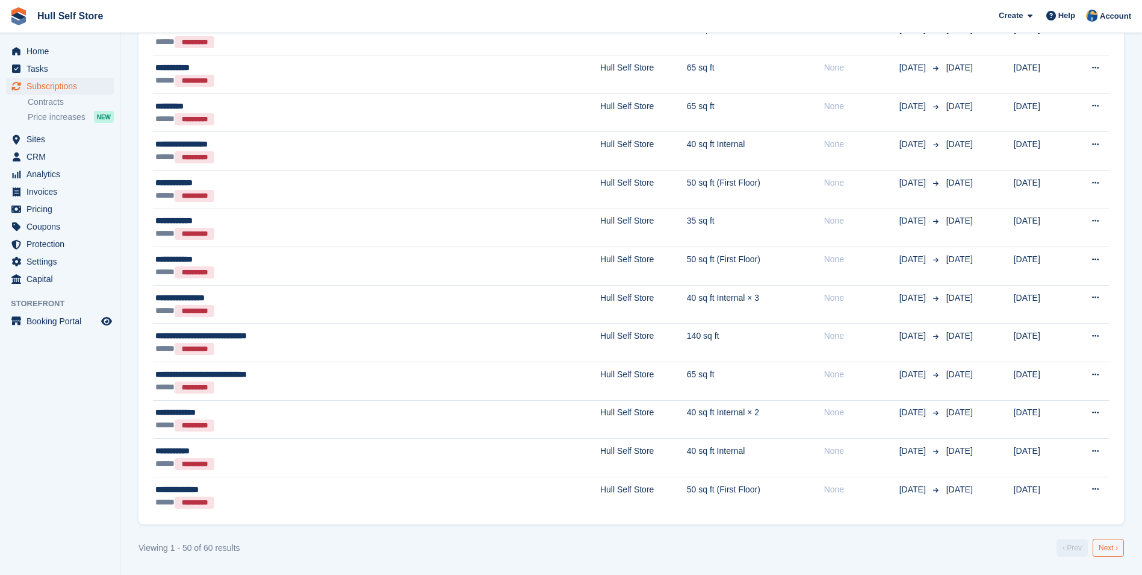
click at [1094, 540] on link "Next ›" at bounding box center [1108, 547] width 31 height 18
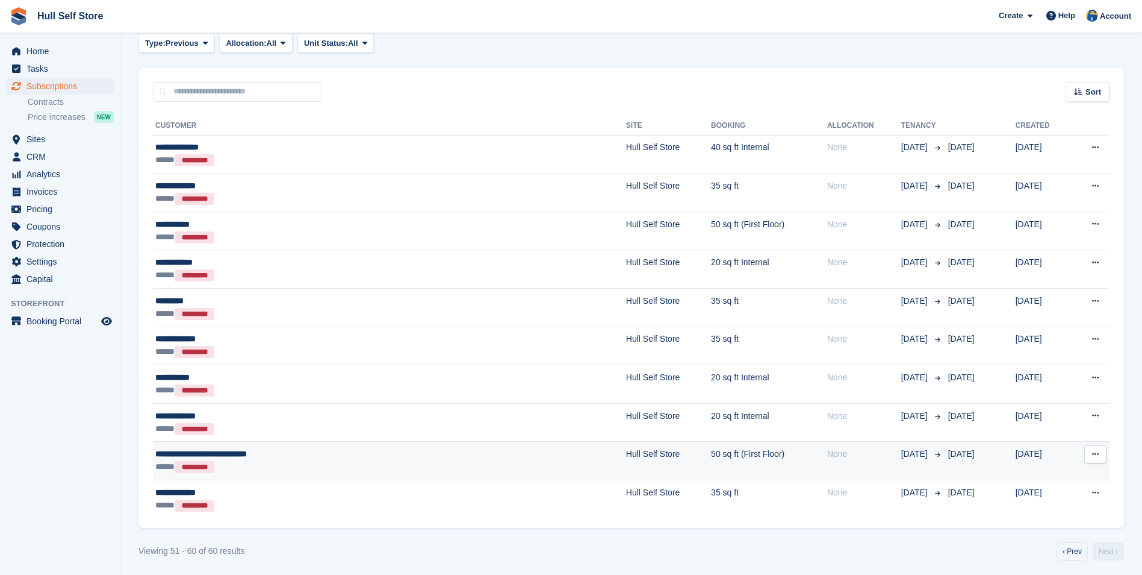
scroll to position [70, 0]
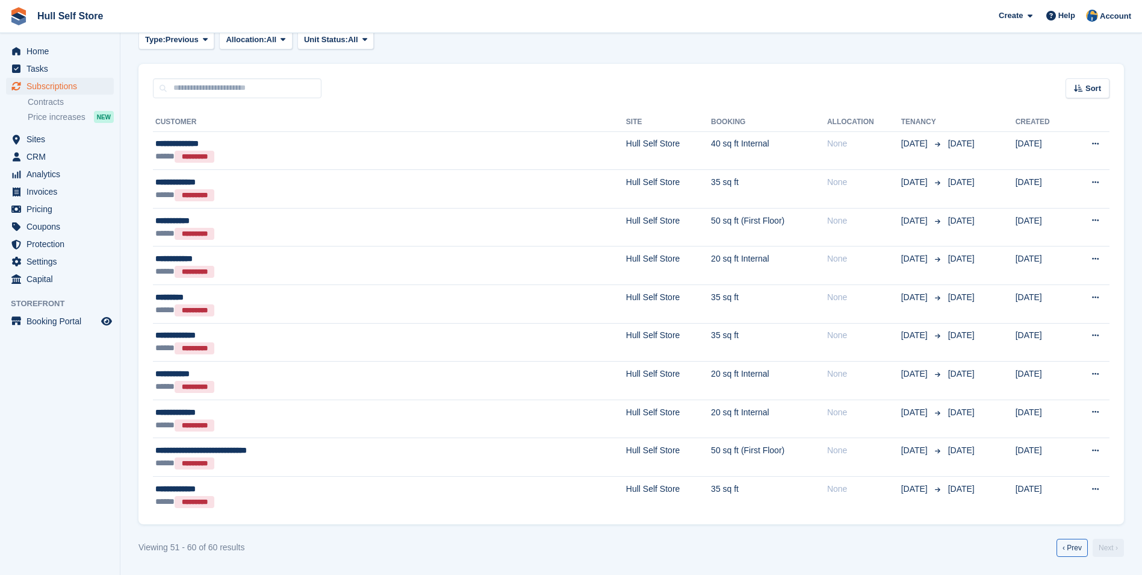
click at [1067, 552] on link "‹ Prev" at bounding box center [1072, 547] width 31 height 18
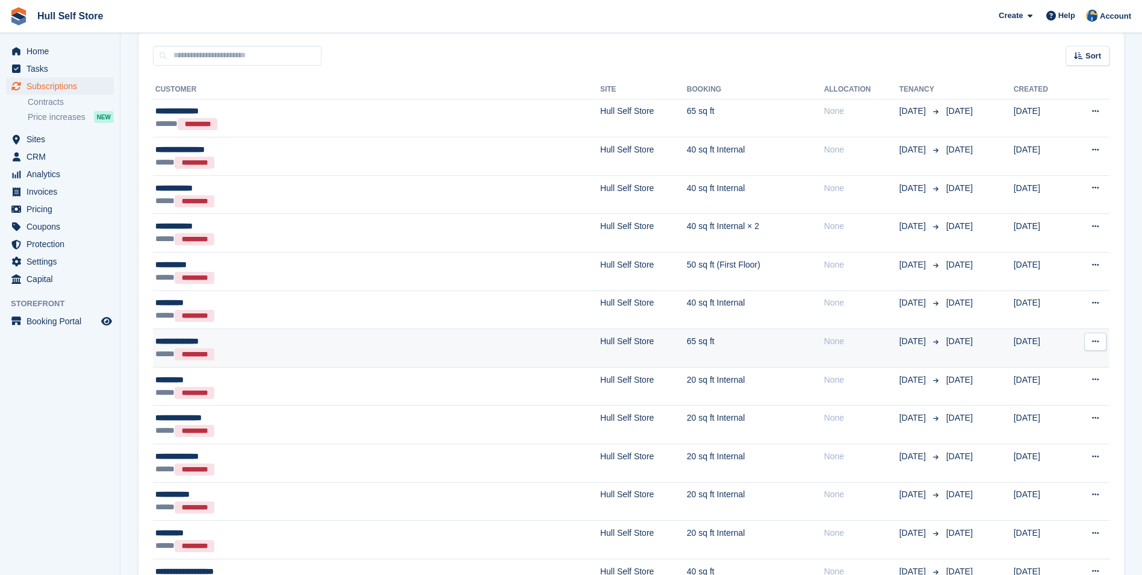
scroll to position [122, 0]
